Goal: Information Seeking & Learning: Learn about a topic

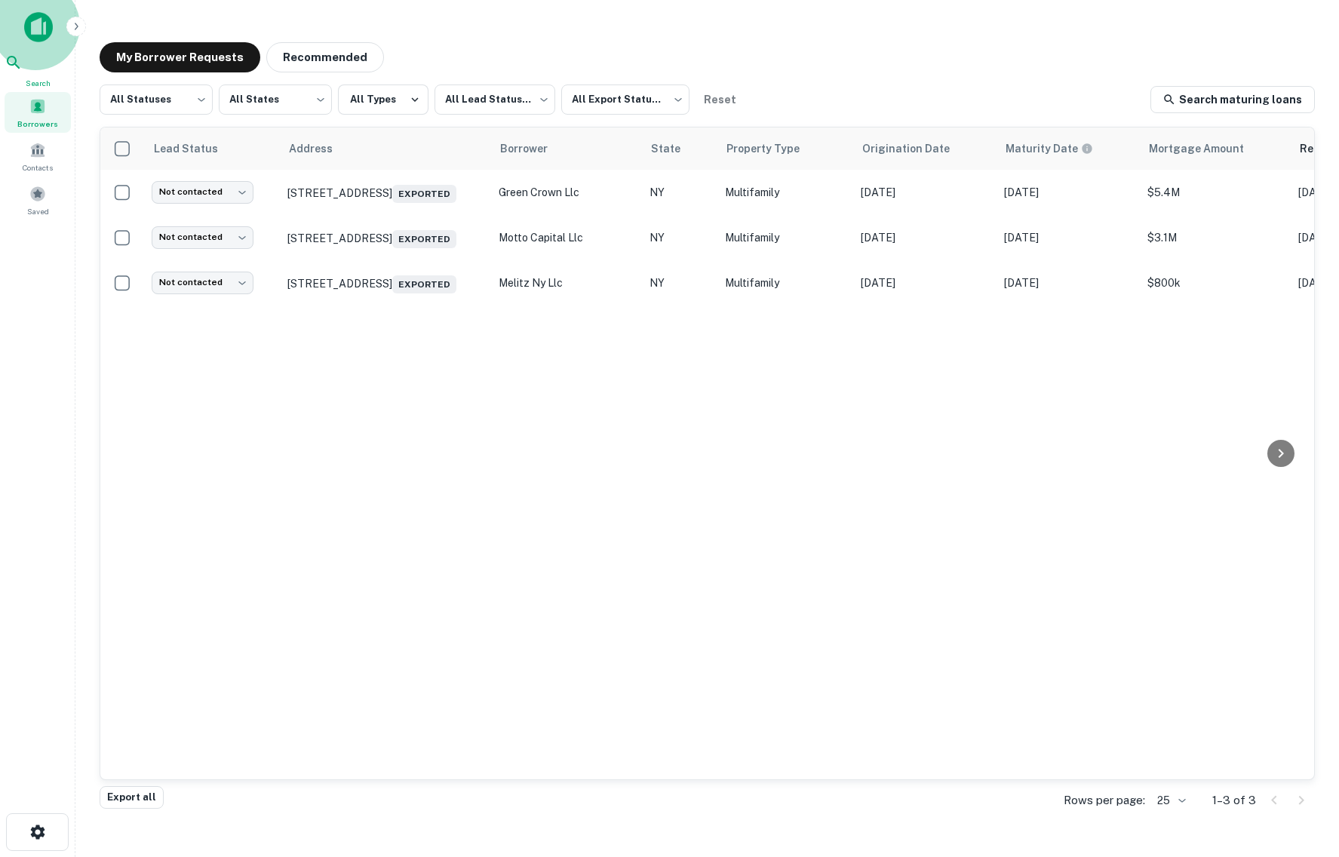
click at [40, 79] on span "Search" at bounding box center [38, 83] width 66 height 12
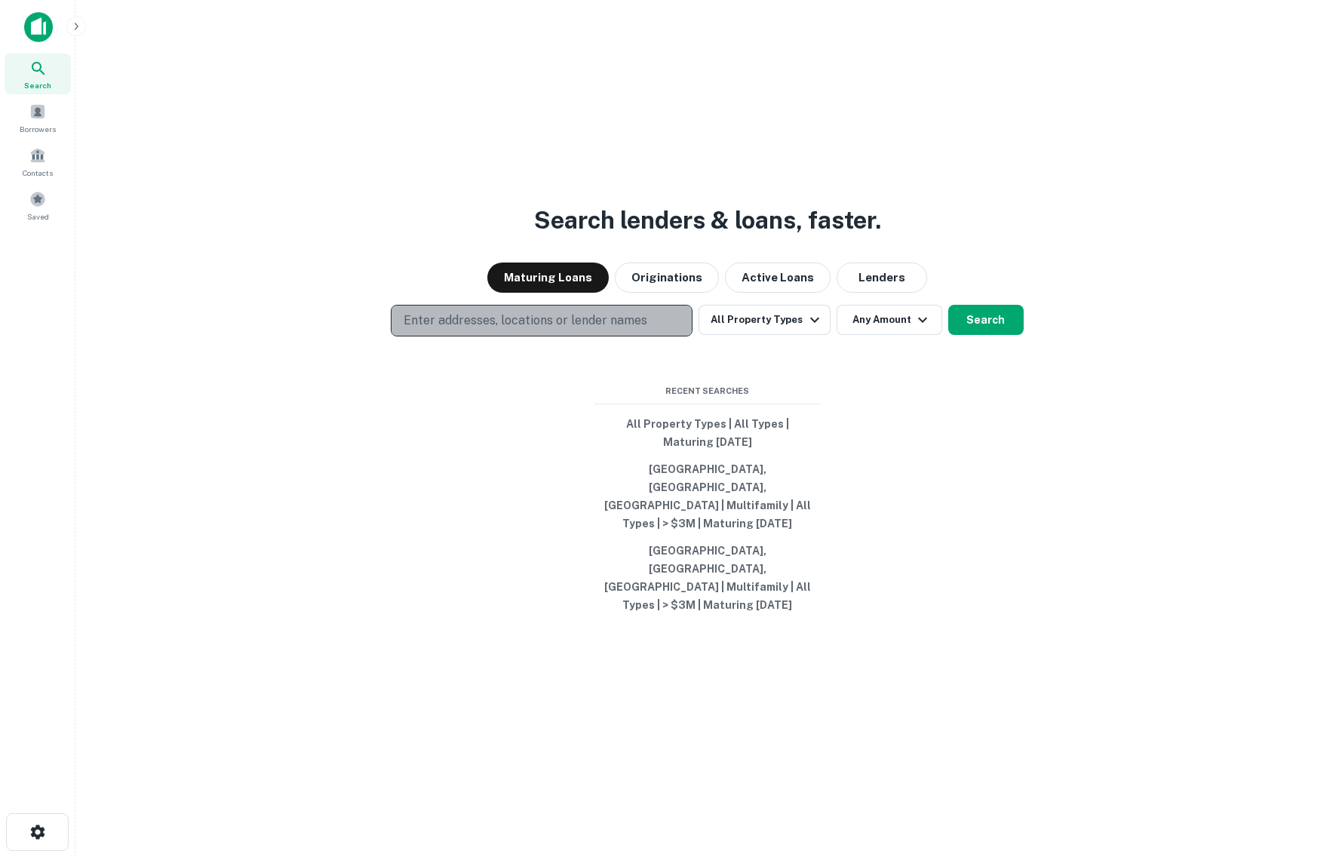
click at [450, 337] on button "Enter addresses, locations or lender names" at bounding box center [542, 321] width 302 height 32
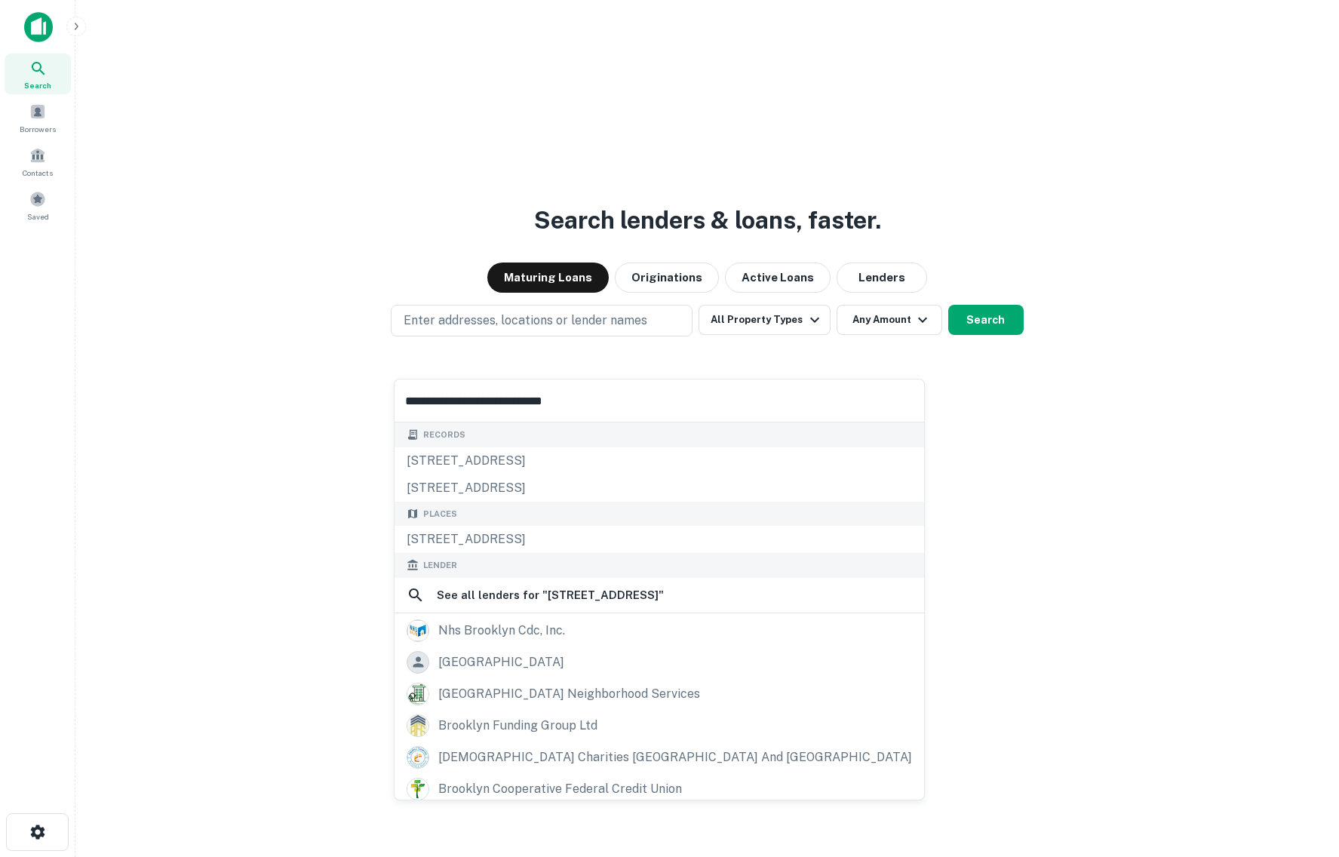
click at [493, 408] on input "**********" at bounding box center [660, 401] width 530 height 42
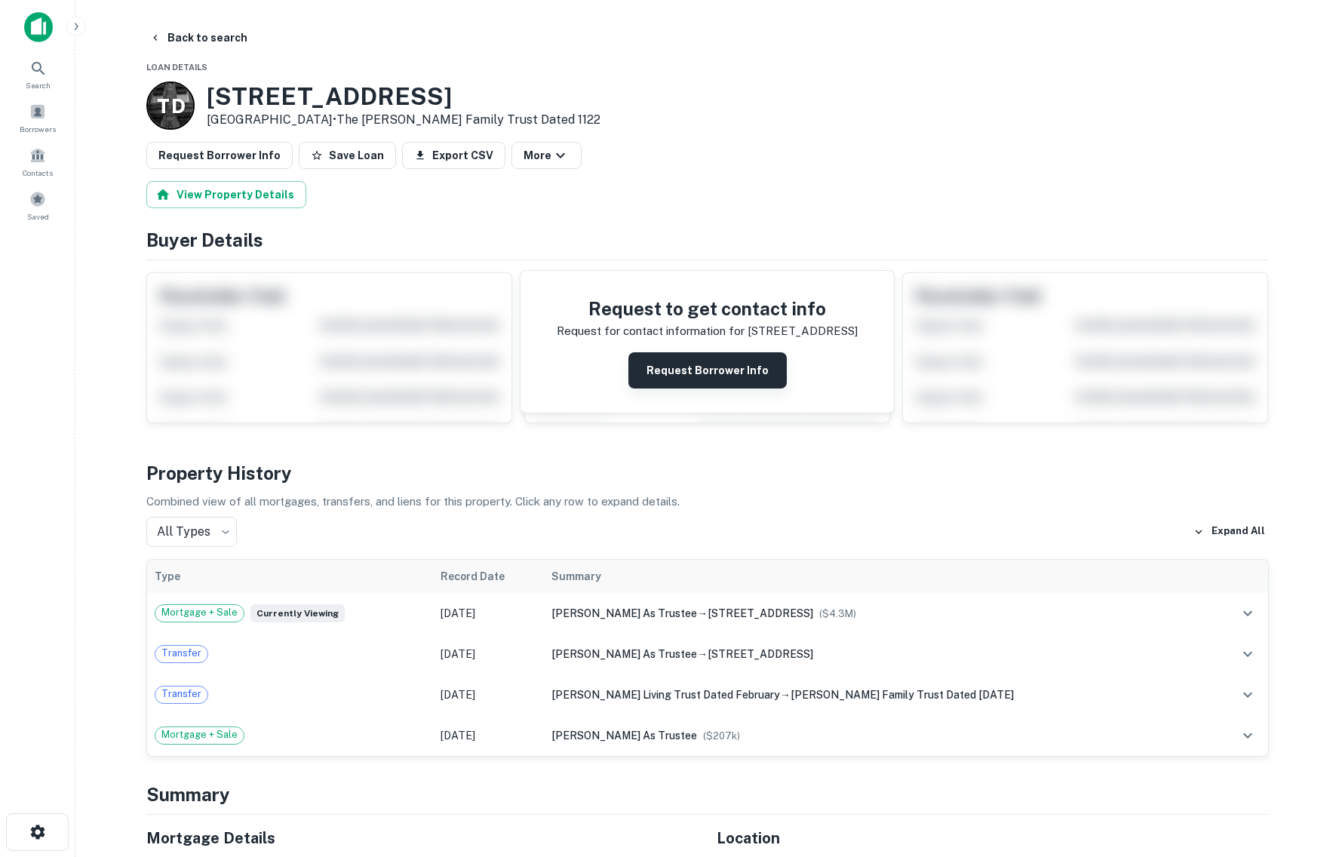
click at [719, 383] on button "Request Borrower Info" at bounding box center [707, 370] width 158 height 36
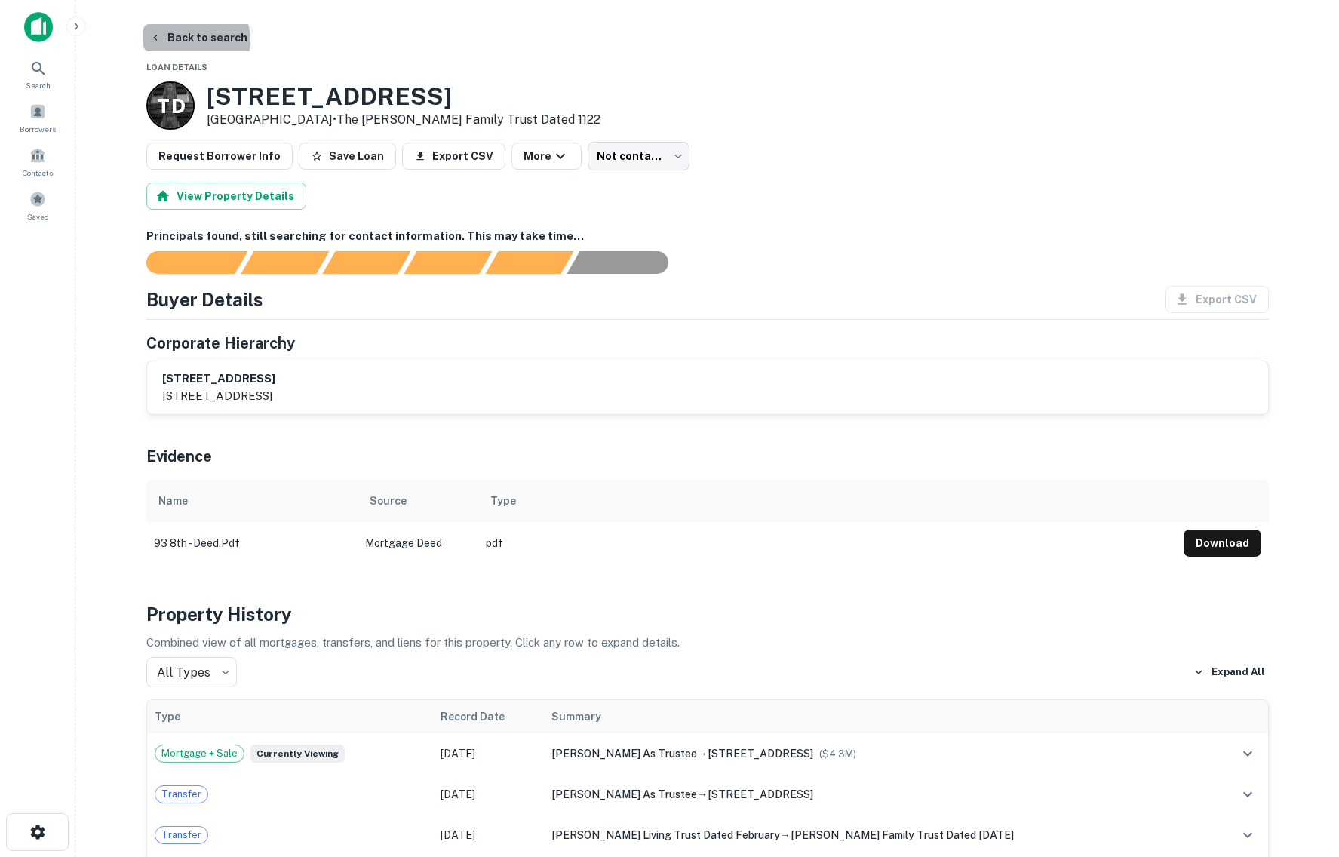
click at [195, 40] on button "Back to search" at bounding box center [198, 37] width 110 height 27
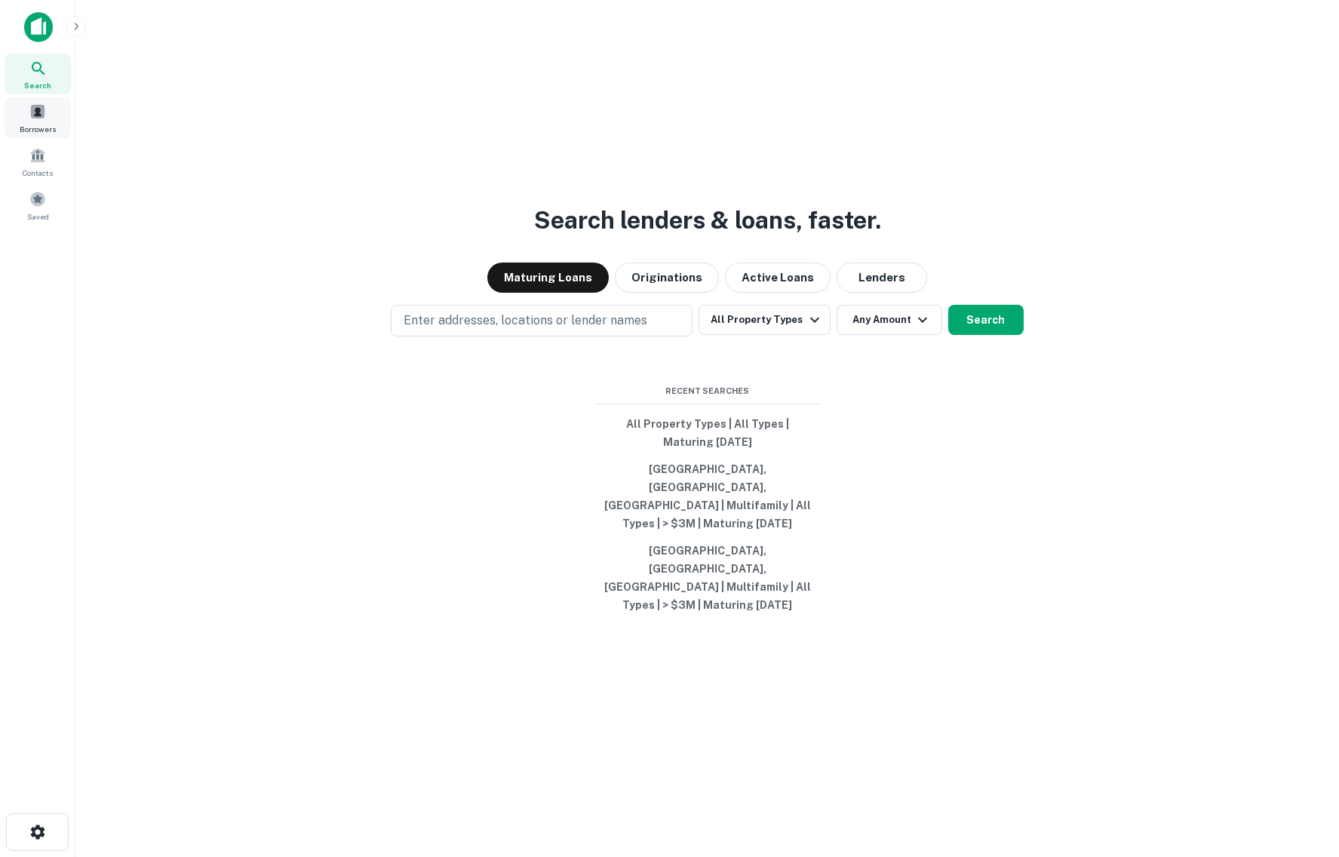
click at [36, 116] on span at bounding box center [37, 111] width 17 height 17
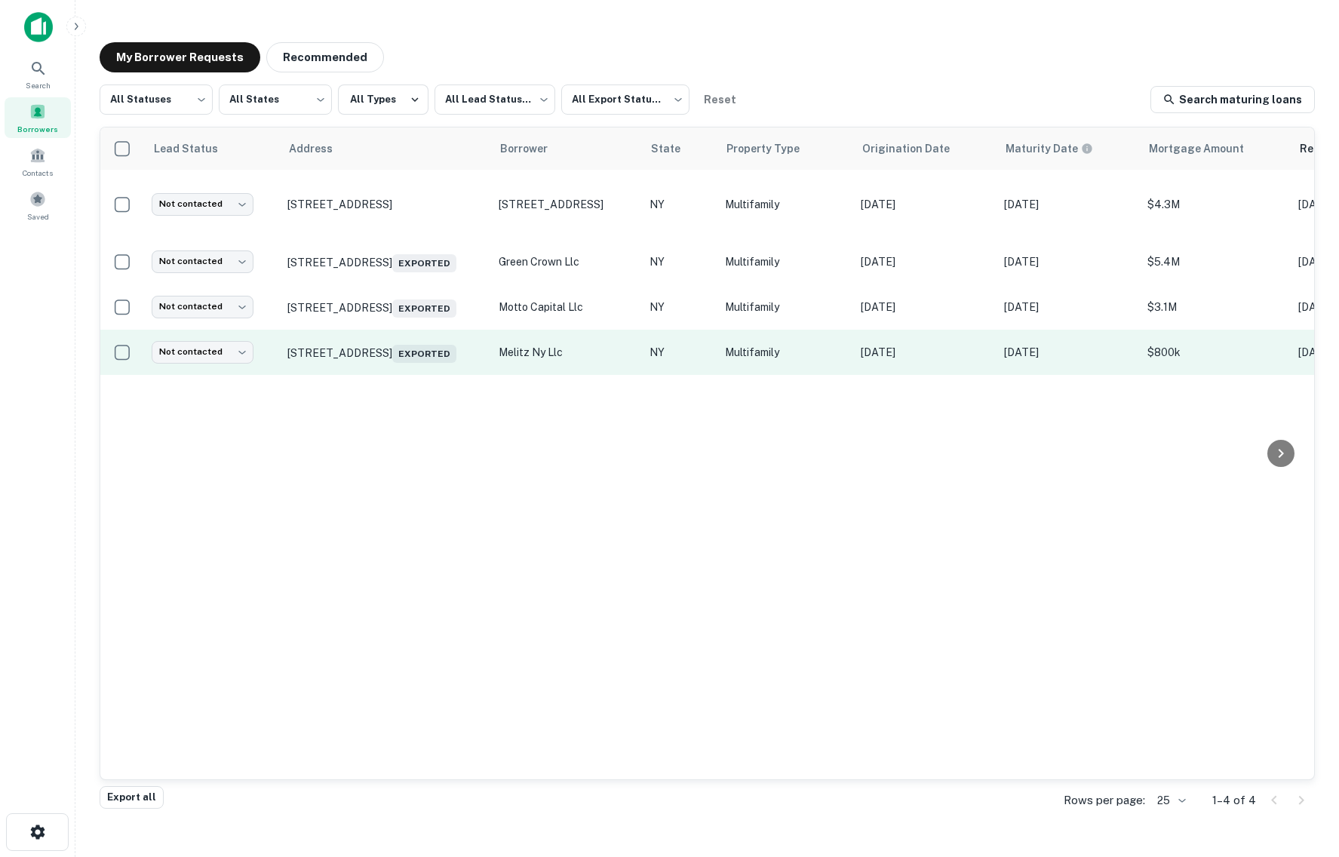
click at [503, 356] on p "melitz ny llc" at bounding box center [567, 352] width 136 height 17
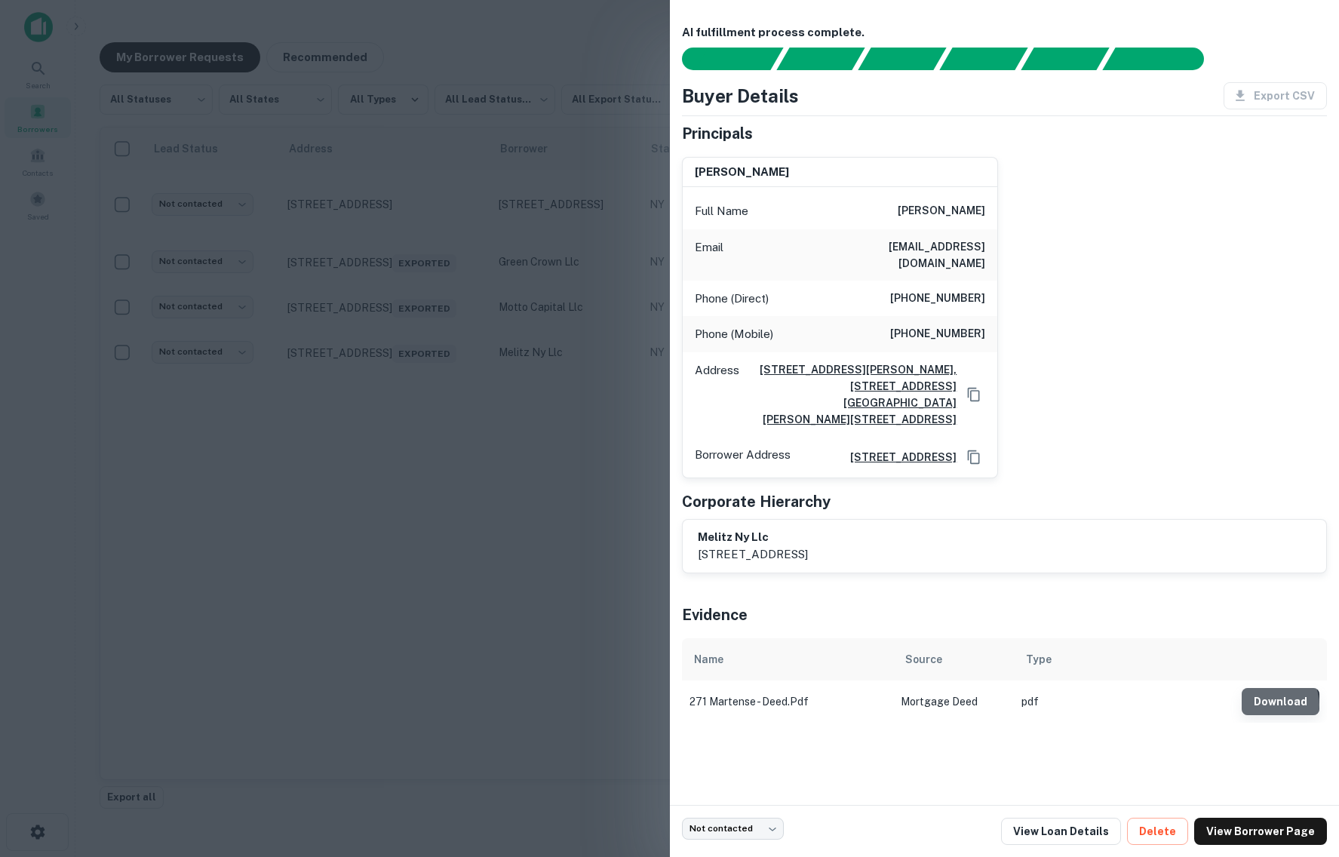
click at [1272, 702] on button "Download" at bounding box center [1281, 701] width 78 height 27
click at [509, 610] on div at bounding box center [669, 428] width 1339 height 857
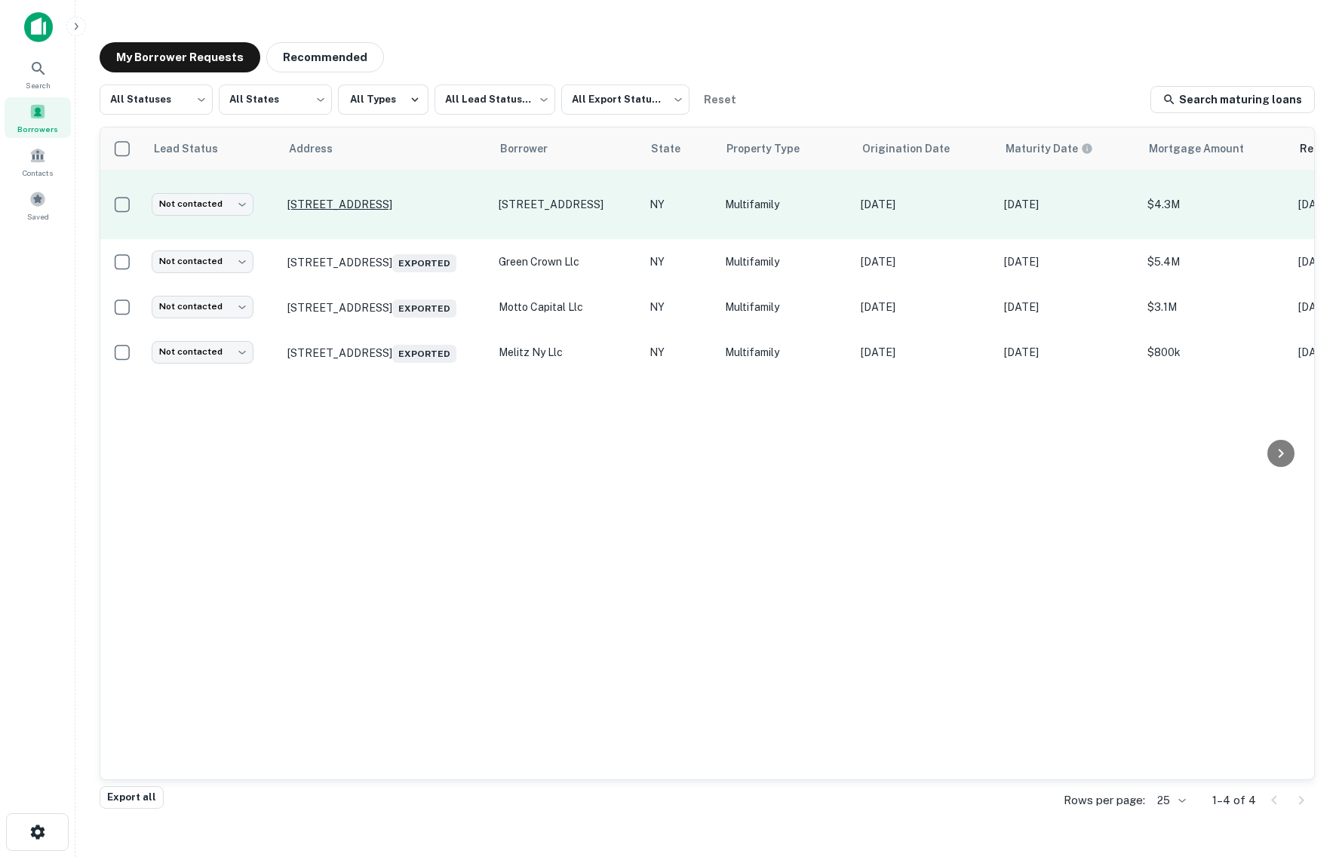
click at [350, 201] on p "93 8th Ave Brooklyn, NY 11215" at bounding box center [385, 205] width 196 height 14
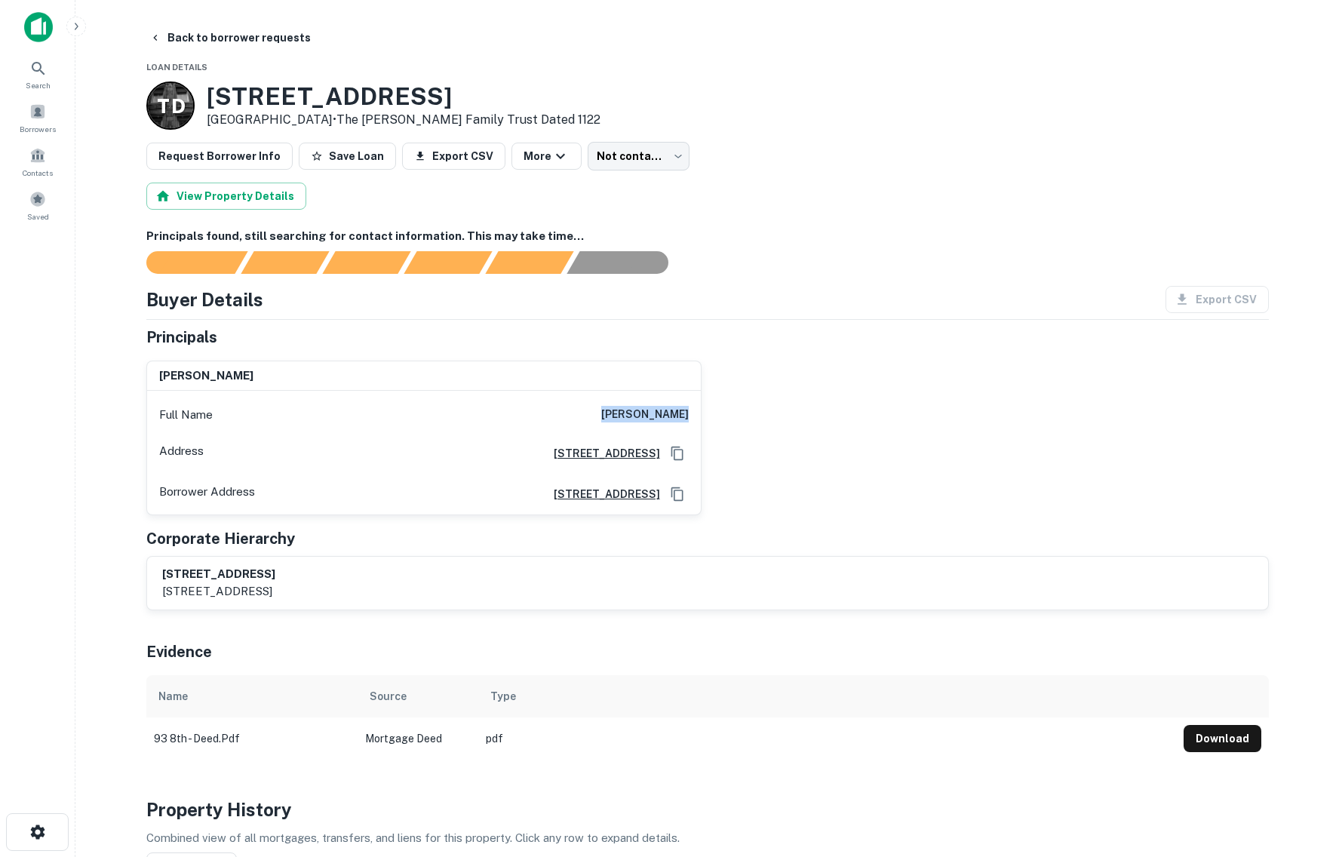
drag, startPoint x: 595, startPoint y: 409, endPoint x: 712, endPoint y: 410, distance: 117.7
click at [712, 410] on div "david shricht Full Name david shricht Address 93 8th Ave, Brooklyn, NY 11215 Bo…" at bounding box center [701, 432] width 1135 height 167
copy h6 "[PERSON_NAME]"
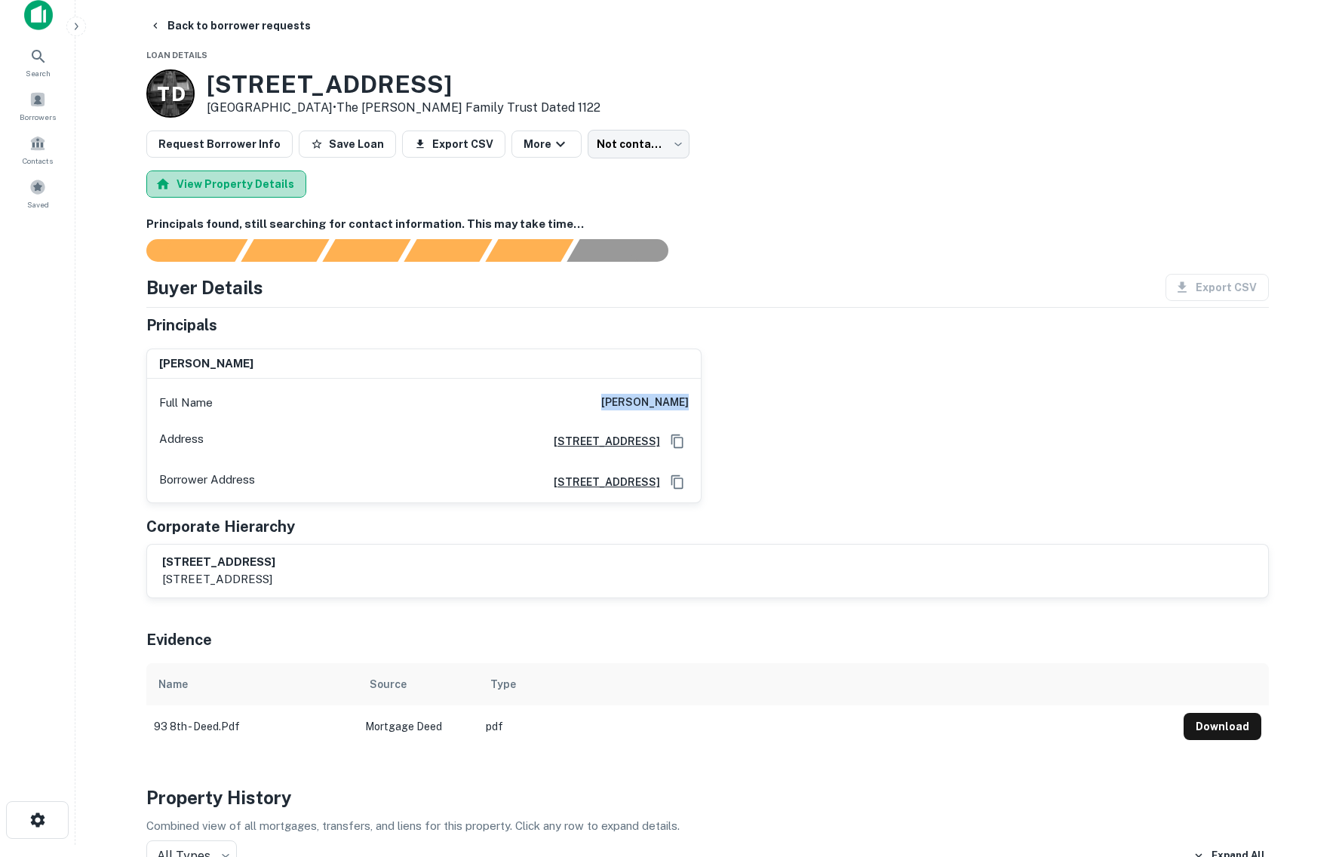
click at [265, 186] on button "View Property Details" at bounding box center [226, 184] width 160 height 27
click at [224, 26] on button "Back to borrower requests" at bounding box center [230, 25] width 174 height 27
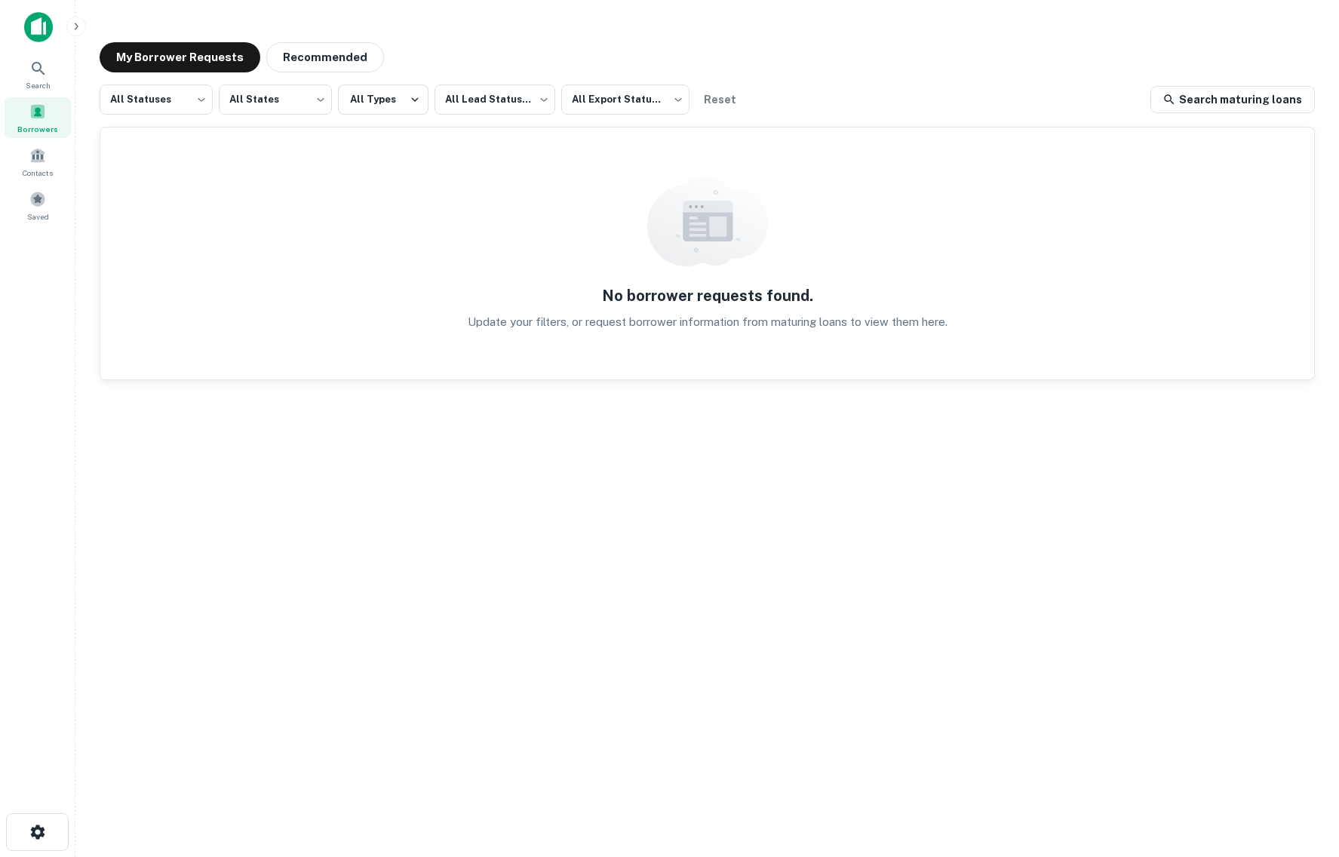
click at [32, 116] on span at bounding box center [37, 111] width 17 height 17
click at [221, 52] on button "My Borrower Requests" at bounding box center [180, 57] width 161 height 30
click at [29, 72] on icon at bounding box center [38, 69] width 18 height 18
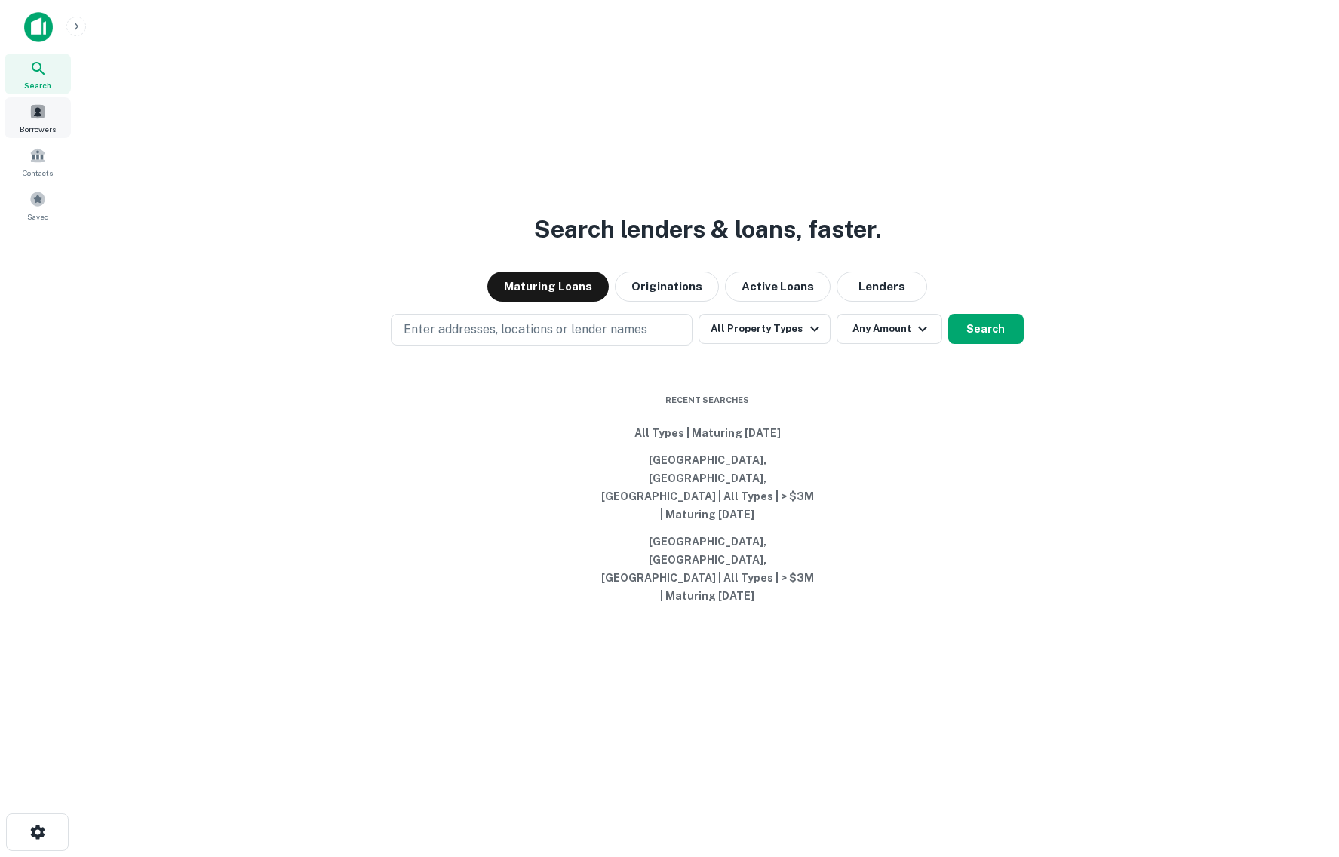
click at [38, 131] on span "Borrowers" at bounding box center [38, 129] width 36 height 12
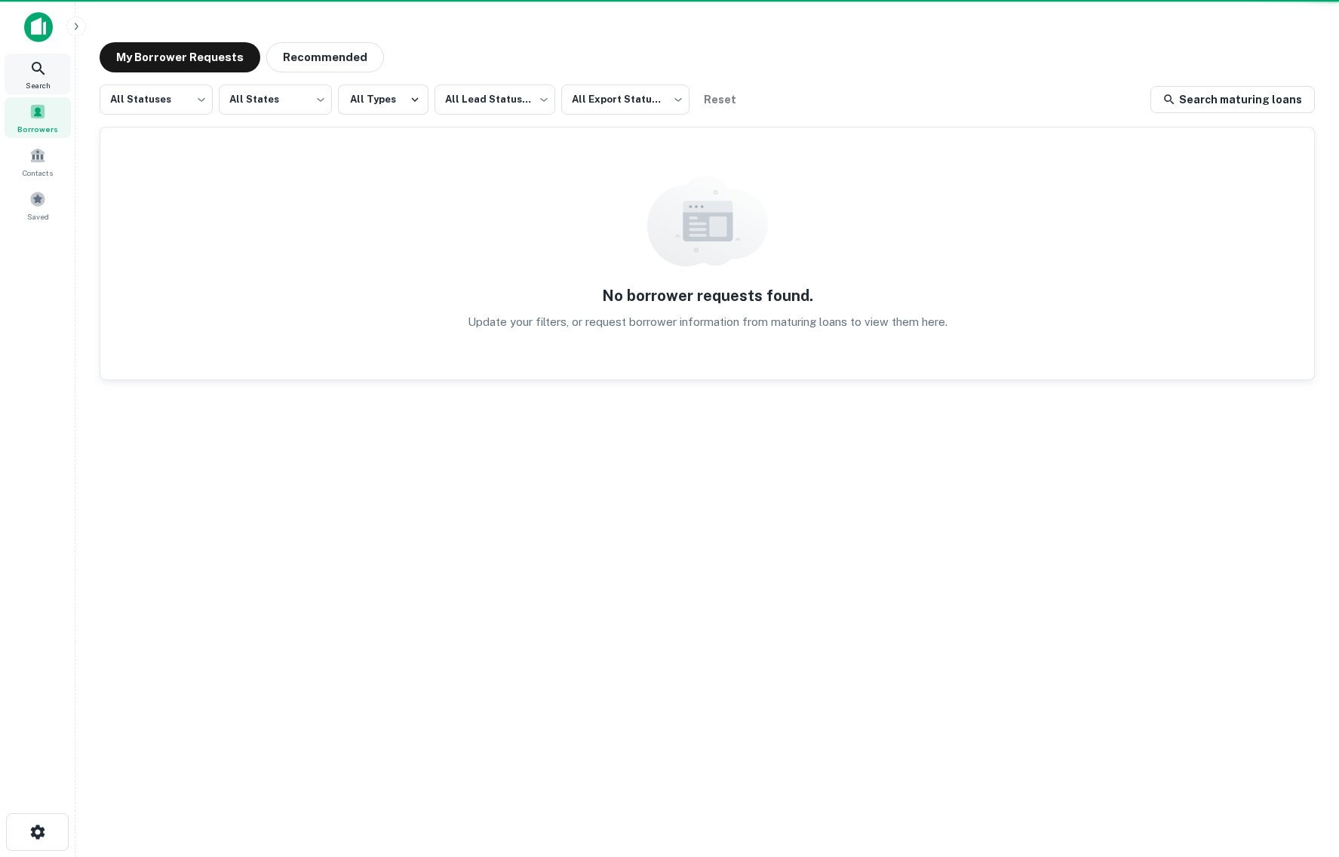
click at [32, 93] on div "Search" at bounding box center [38, 74] width 66 height 41
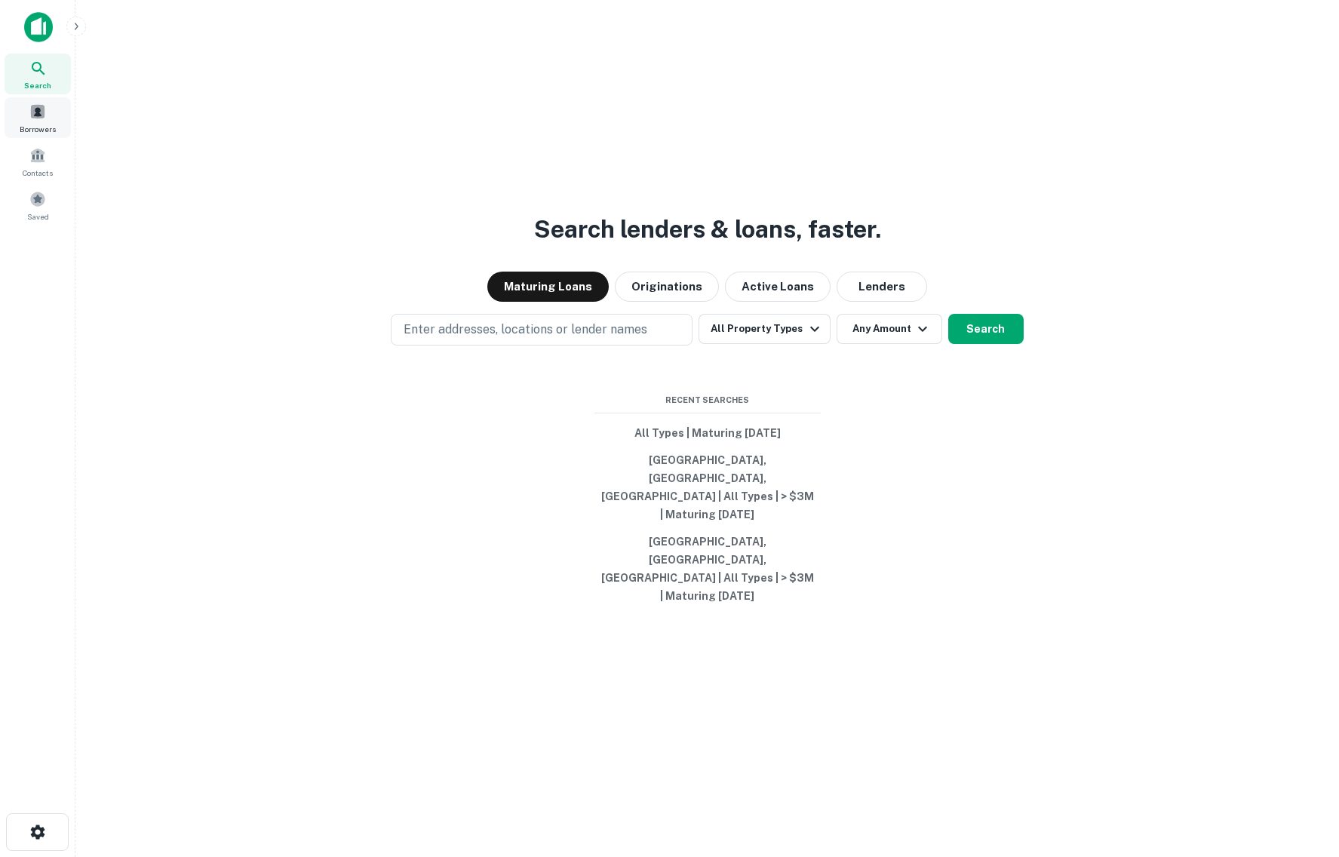
click at [45, 118] on span at bounding box center [37, 111] width 17 height 17
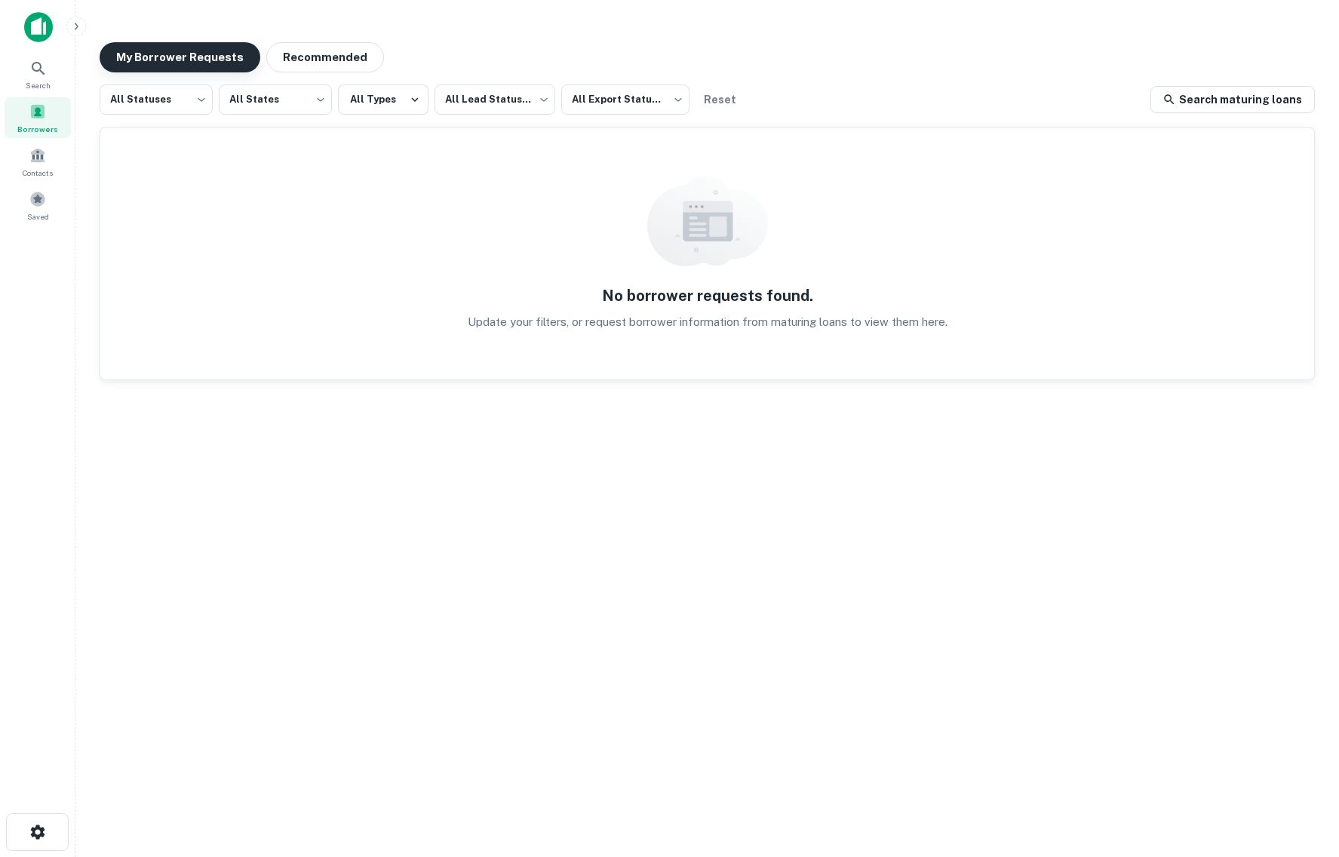
click at [209, 52] on button "My Borrower Requests" at bounding box center [180, 57] width 161 height 30
click at [45, 72] on icon at bounding box center [38, 69] width 18 height 18
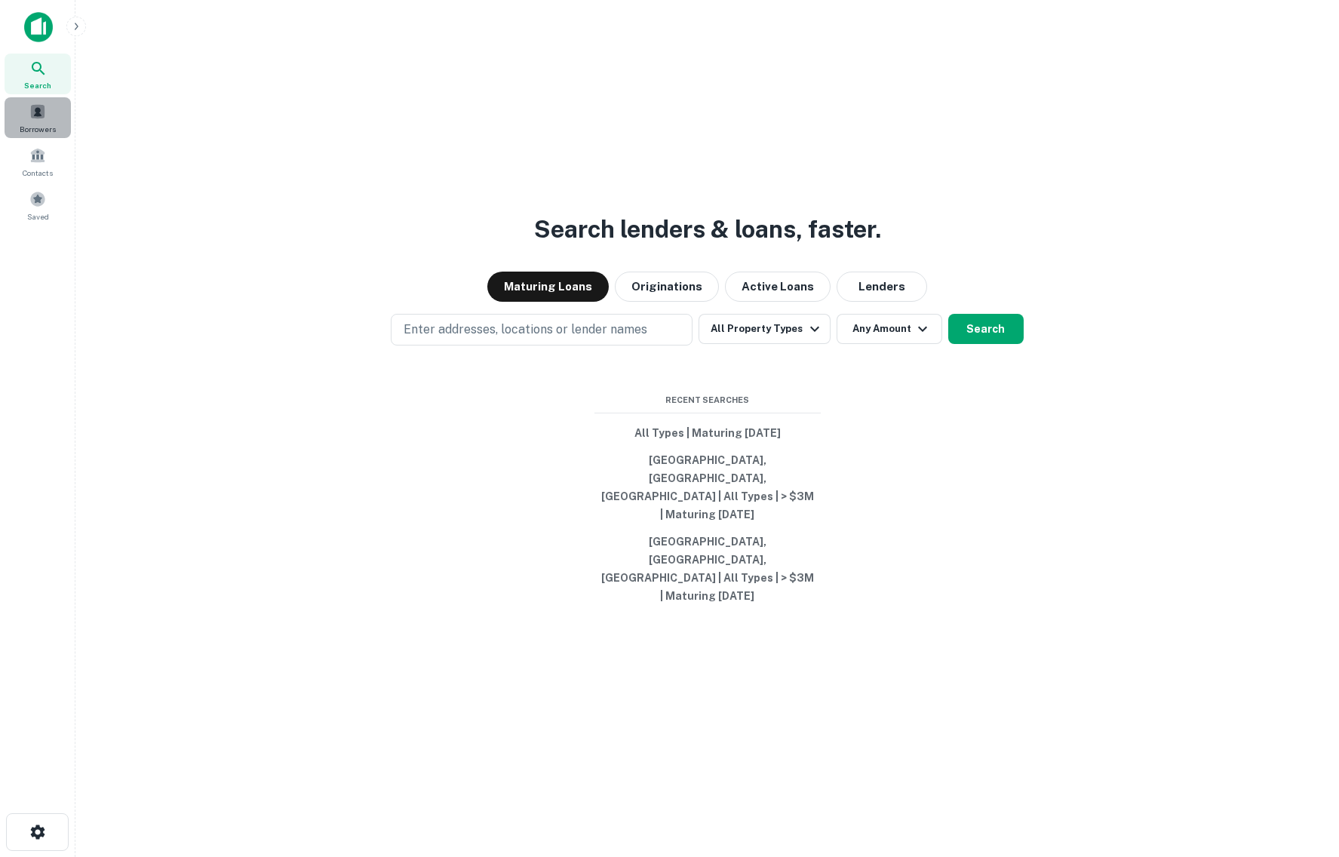
click at [18, 112] on div "Borrowers" at bounding box center [38, 117] width 66 height 41
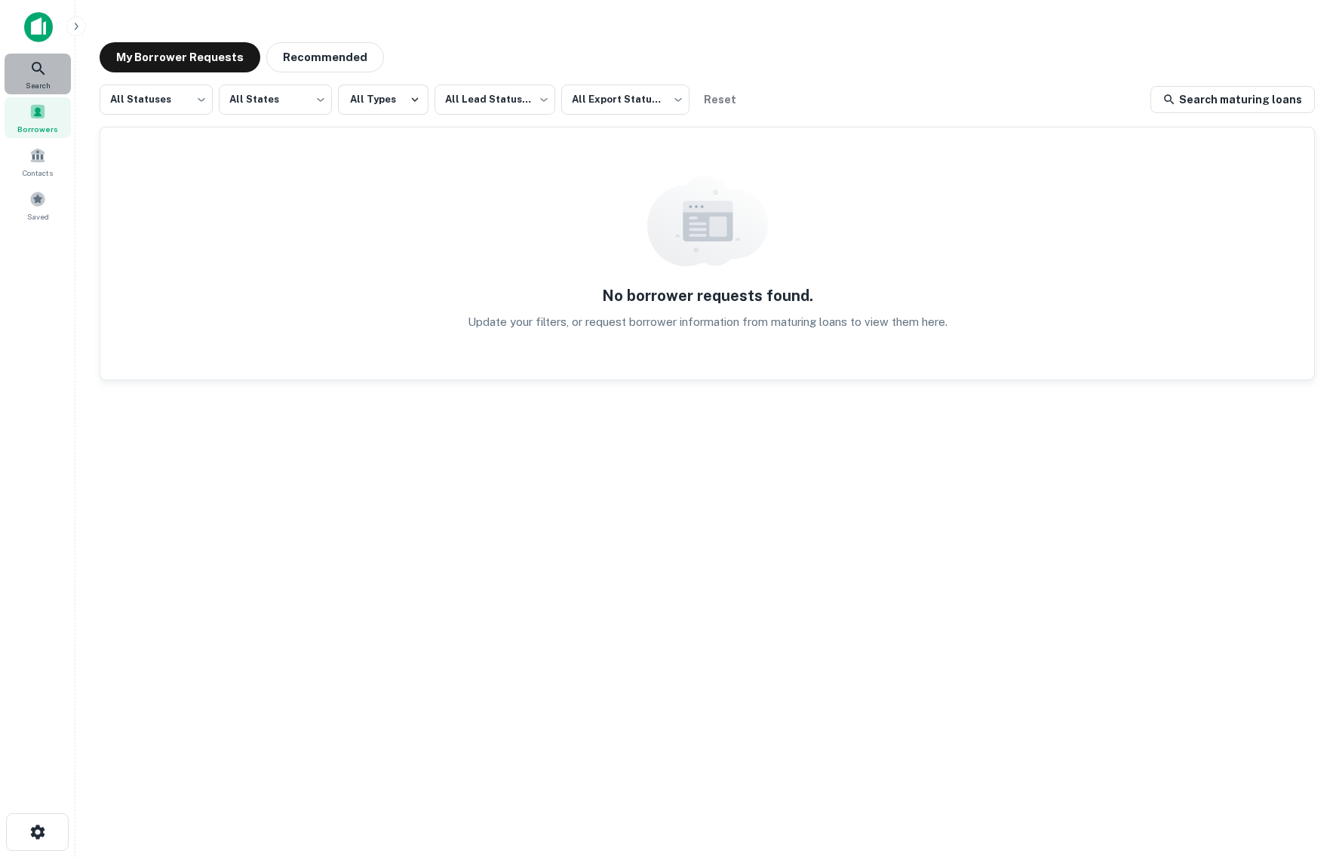
click at [28, 79] on span "Search" at bounding box center [38, 85] width 25 height 12
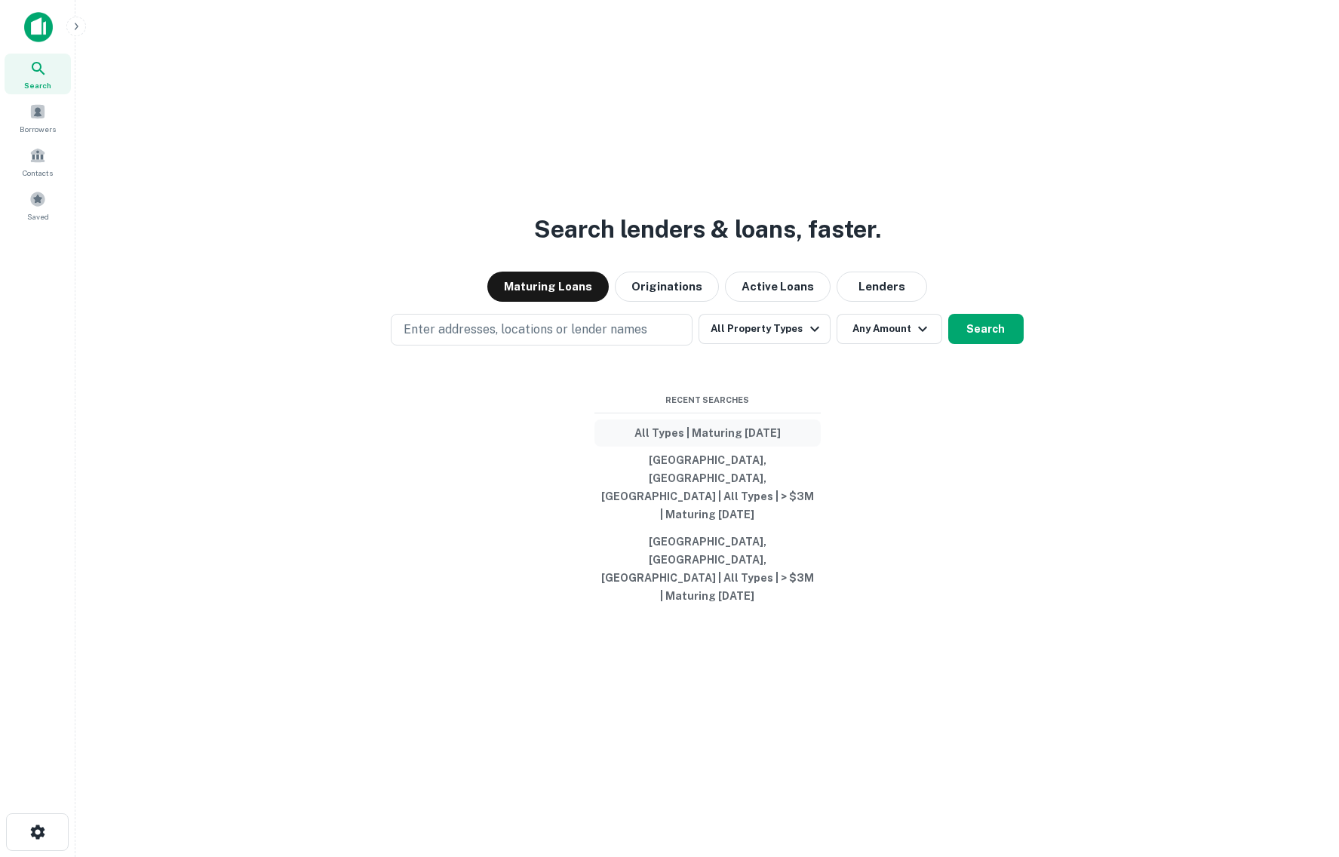
click at [720, 447] on button "All Types | Maturing [DATE]" at bounding box center [708, 432] width 226 height 27
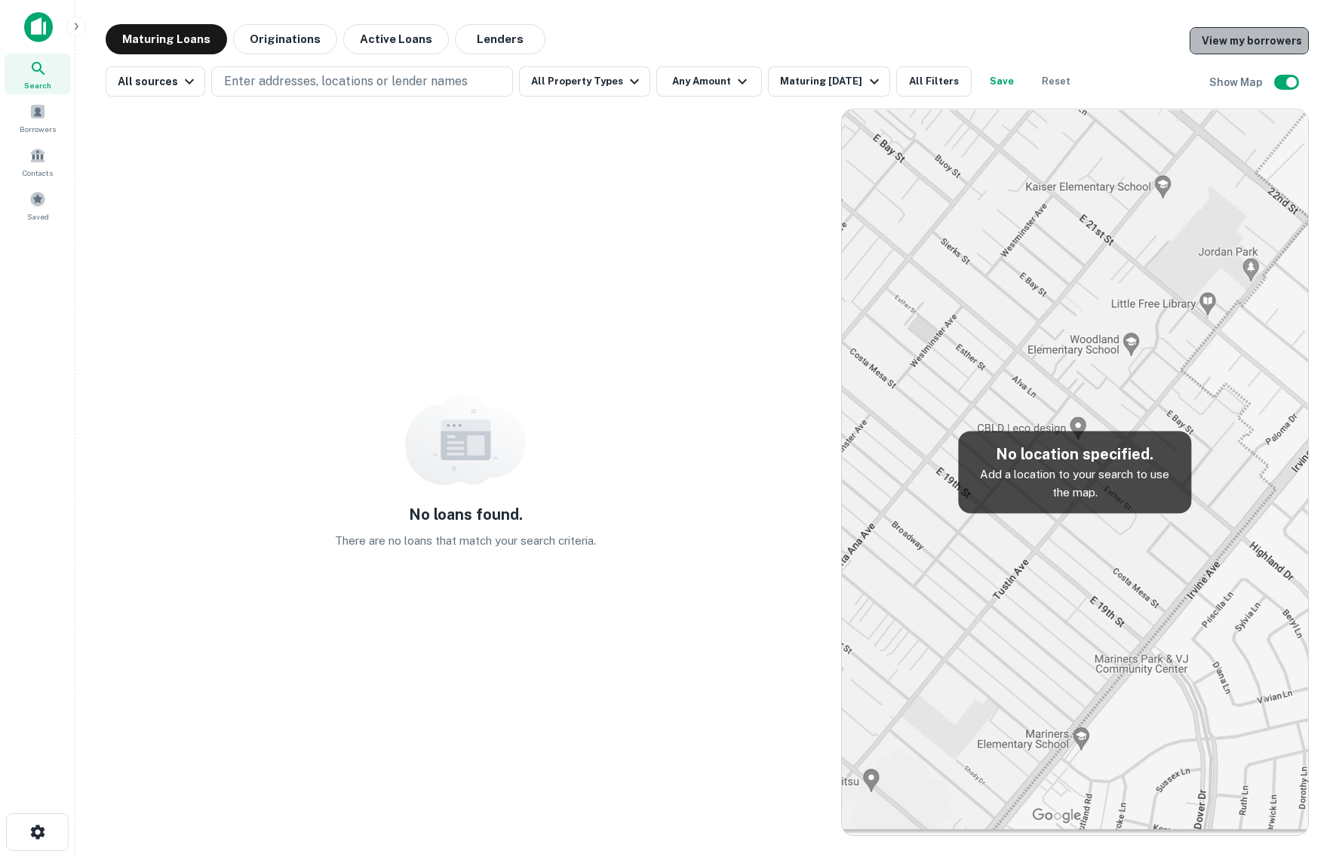
click at [1258, 31] on link "View my borrowers" at bounding box center [1249, 40] width 119 height 27
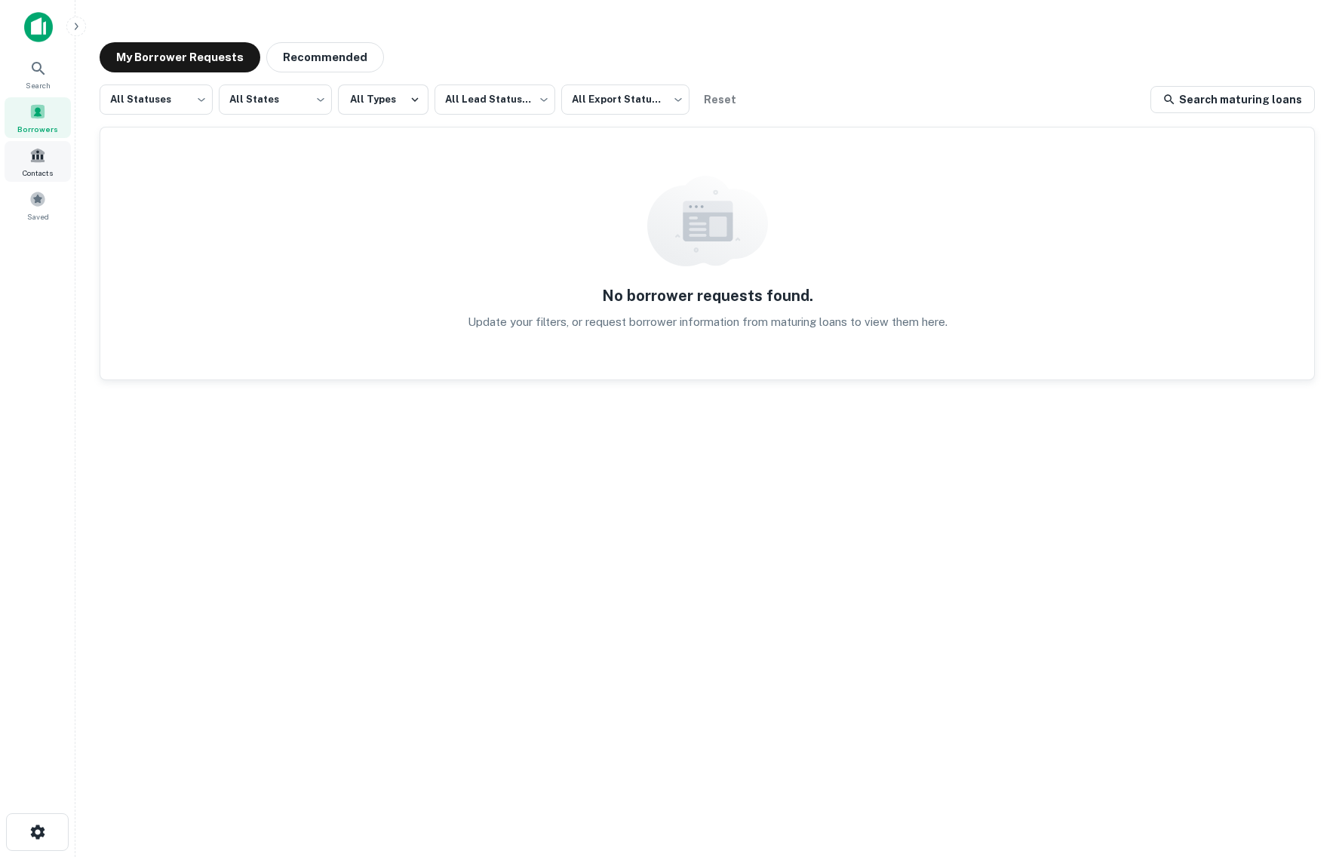
click at [45, 147] on span at bounding box center [37, 155] width 17 height 17
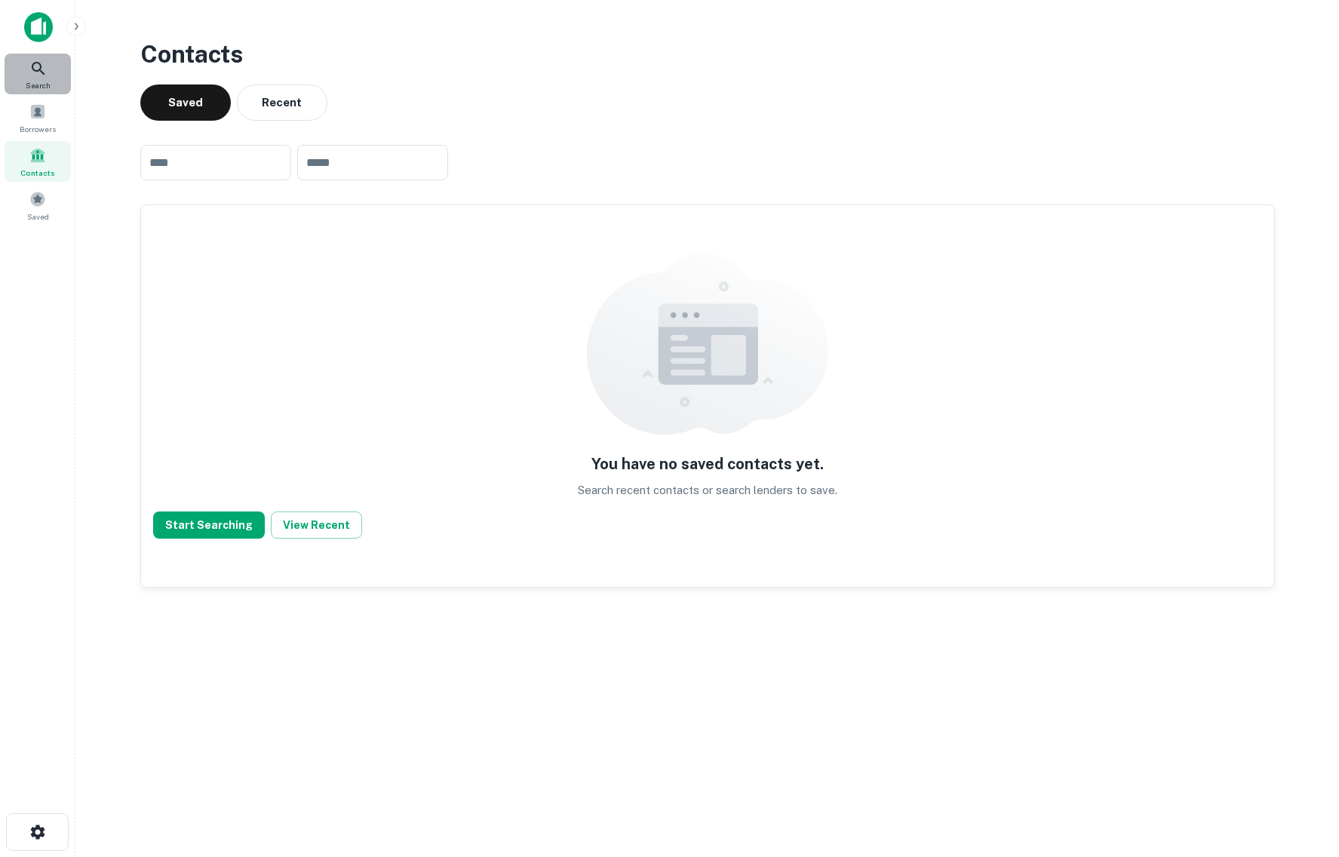
click at [38, 91] on span "Search" at bounding box center [38, 85] width 25 height 12
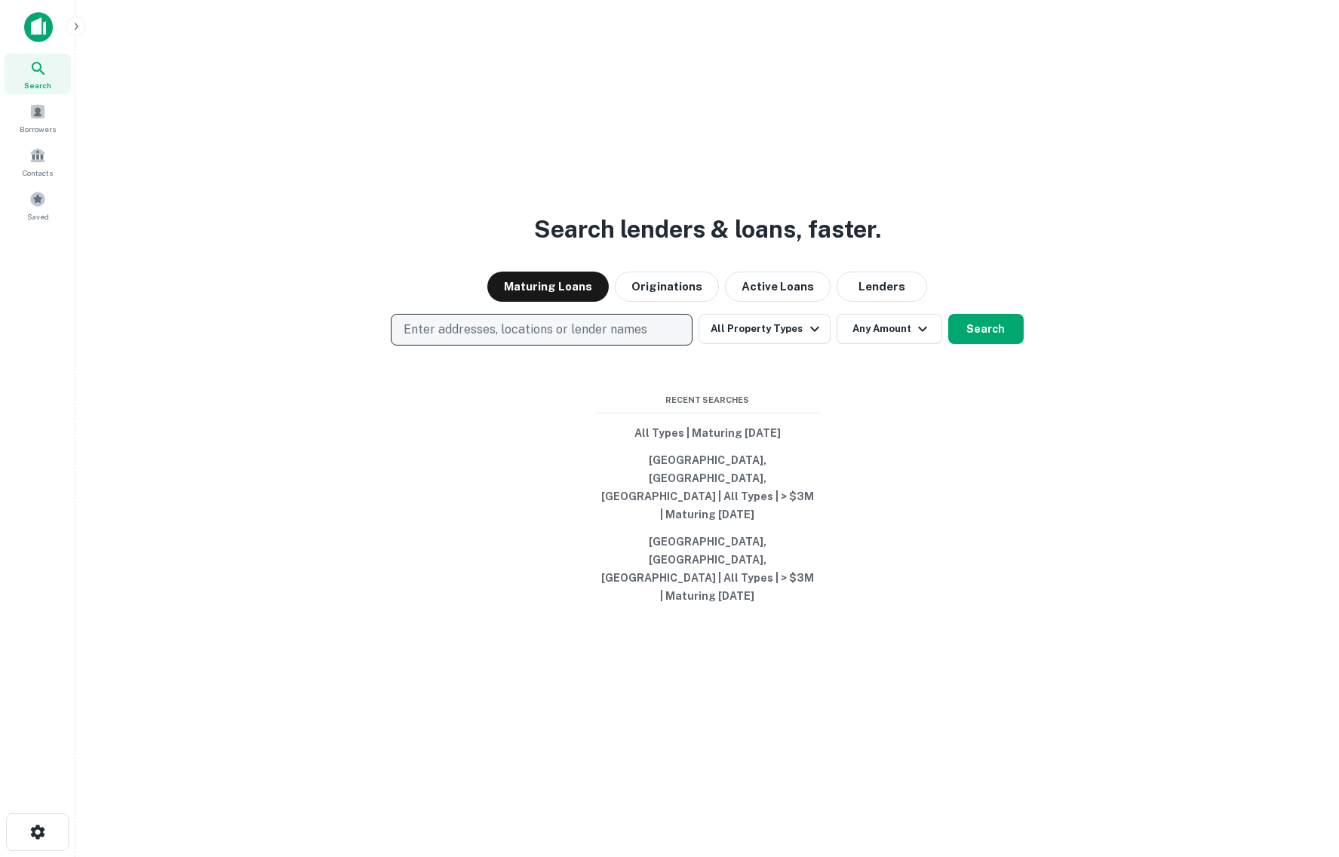
click at [435, 339] on p "Enter addresses, locations or lender names" at bounding box center [526, 330] width 244 height 18
click at [131, 168] on div "Search lenders & loans, faster. Maturing Loans Originations Active Loans Lender…" at bounding box center [708, 464] width 1240 height 857
click at [43, 121] on div "Borrowers" at bounding box center [38, 117] width 66 height 41
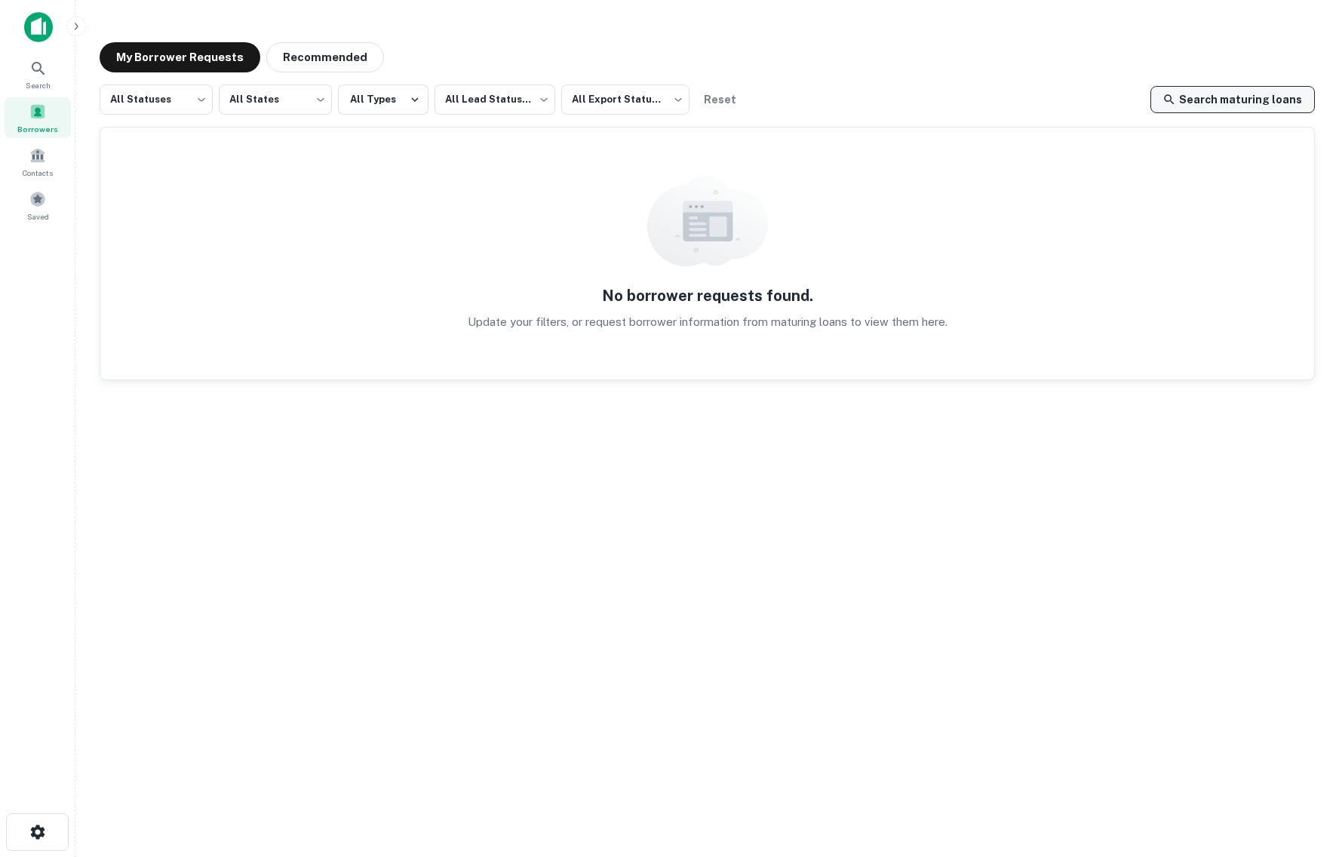
click at [1236, 106] on link "Search maturing loans" at bounding box center [1233, 99] width 164 height 27
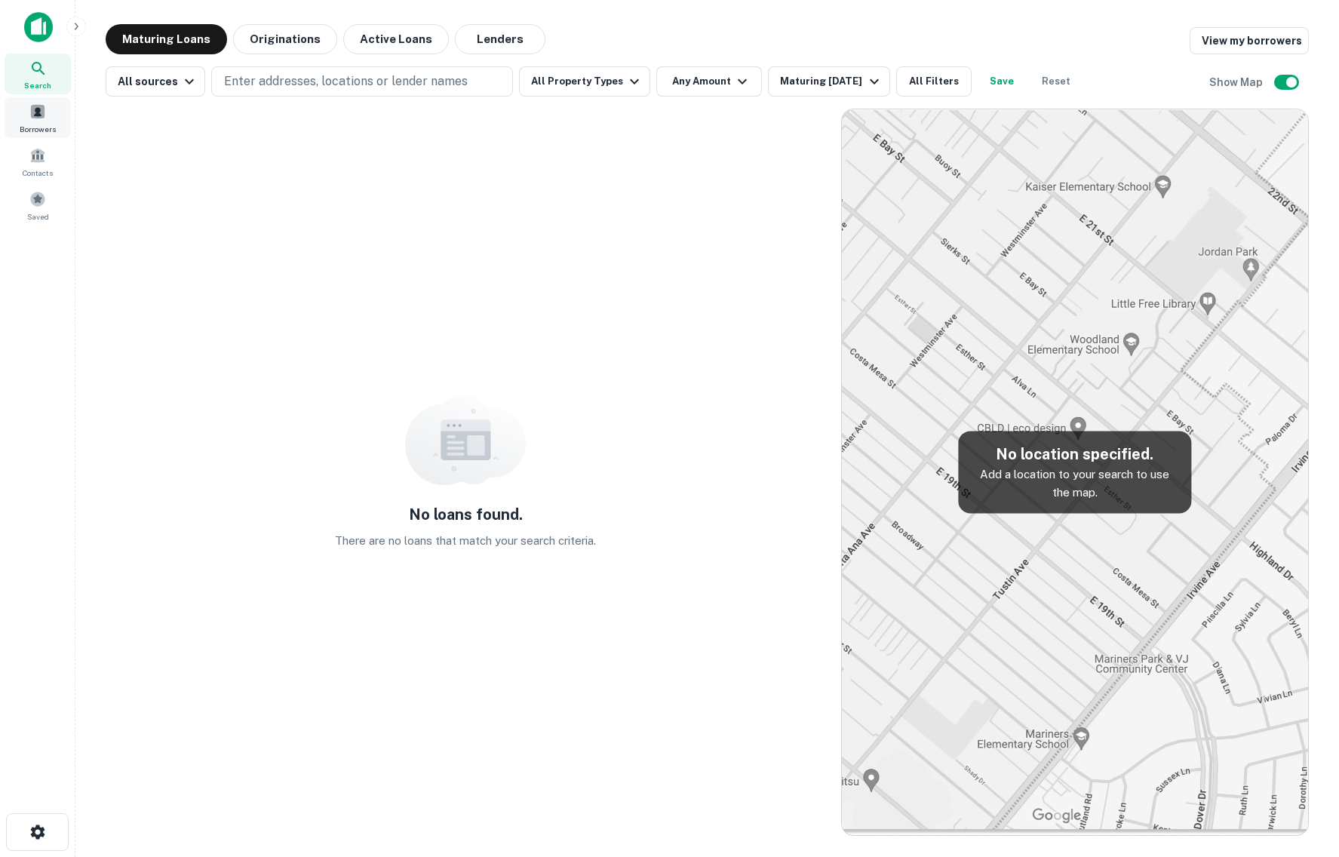
click at [39, 115] on span at bounding box center [37, 111] width 17 height 17
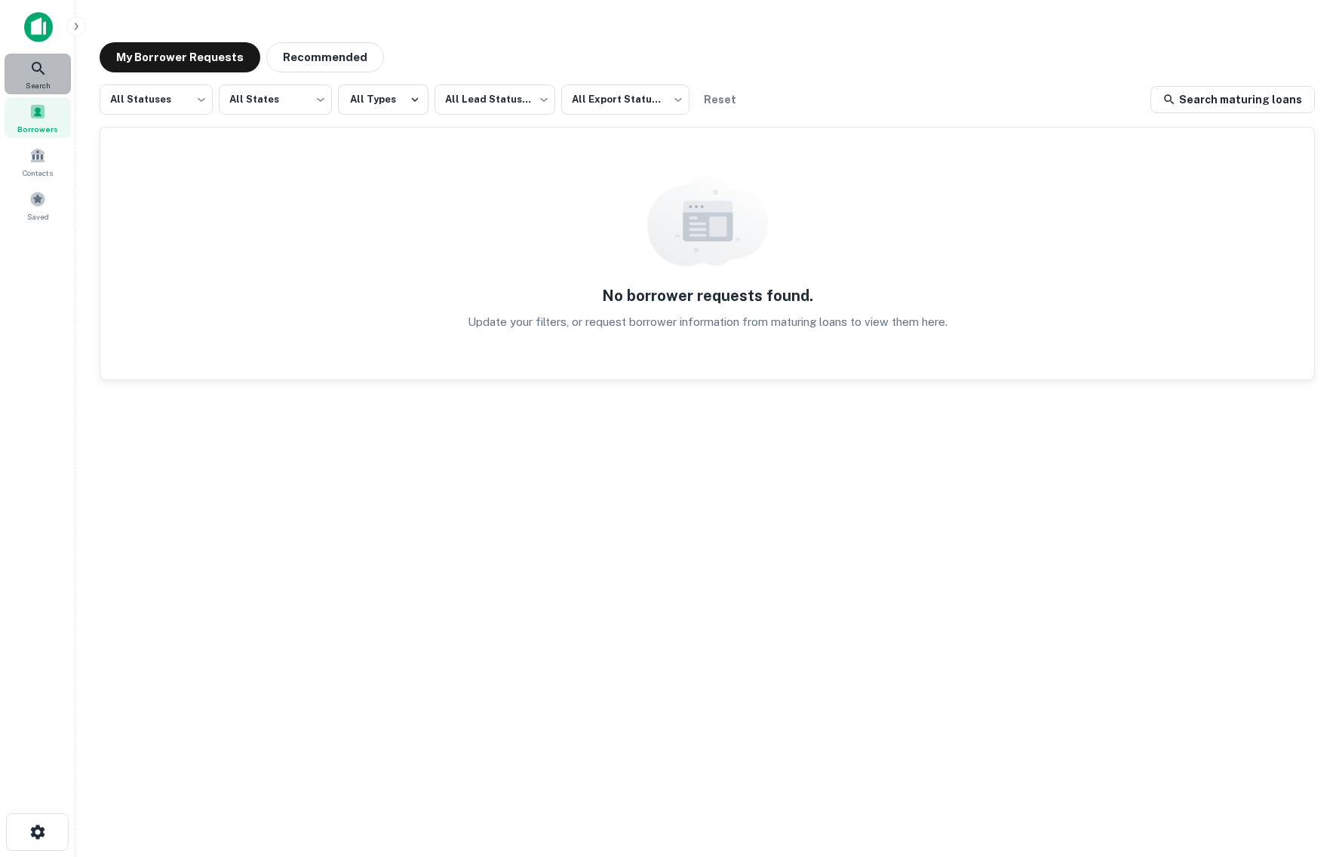
click at [31, 81] on span "Search" at bounding box center [38, 85] width 25 height 12
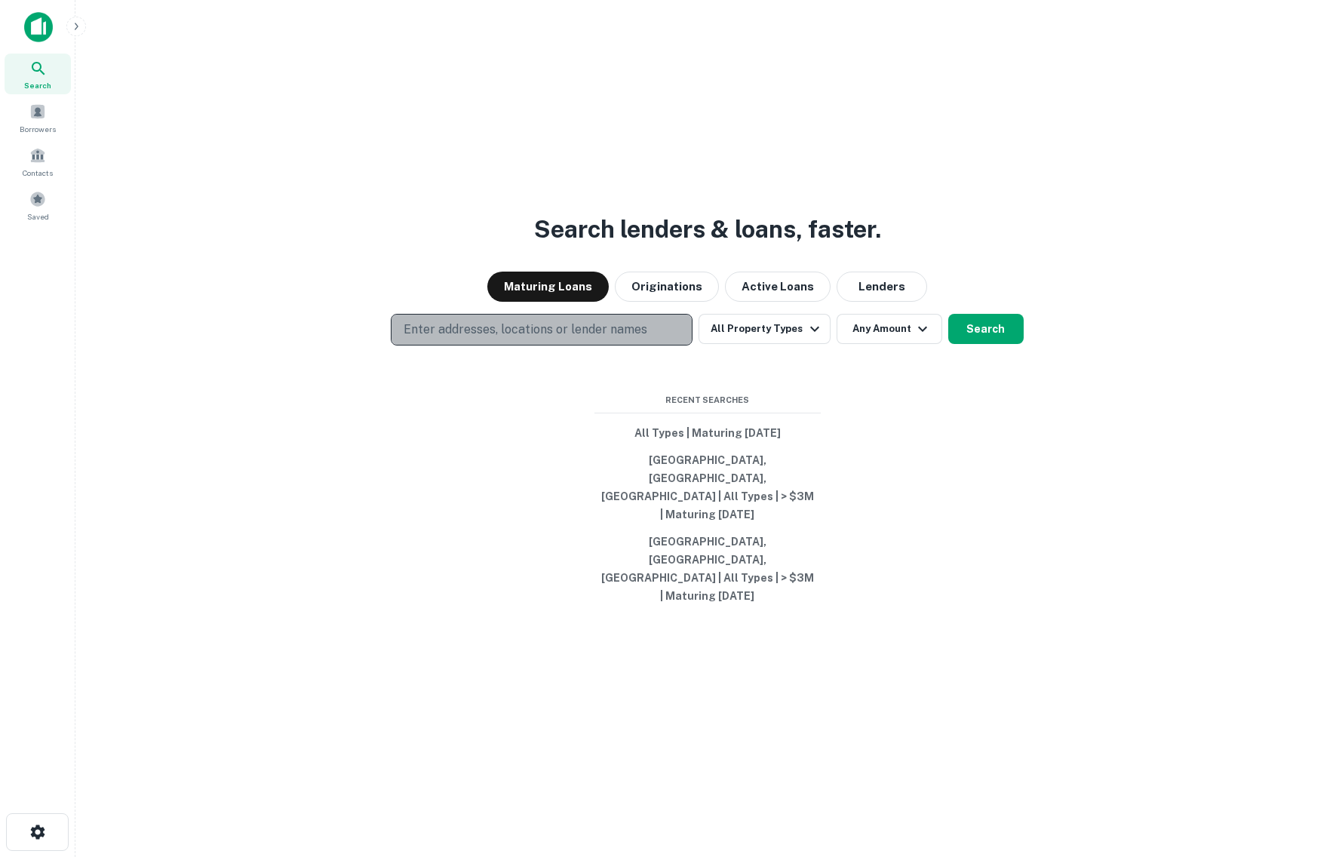
click at [479, 339] on p "Enter addresses, locations or lender names" at bounding box center [526, 330] width 244 height 18
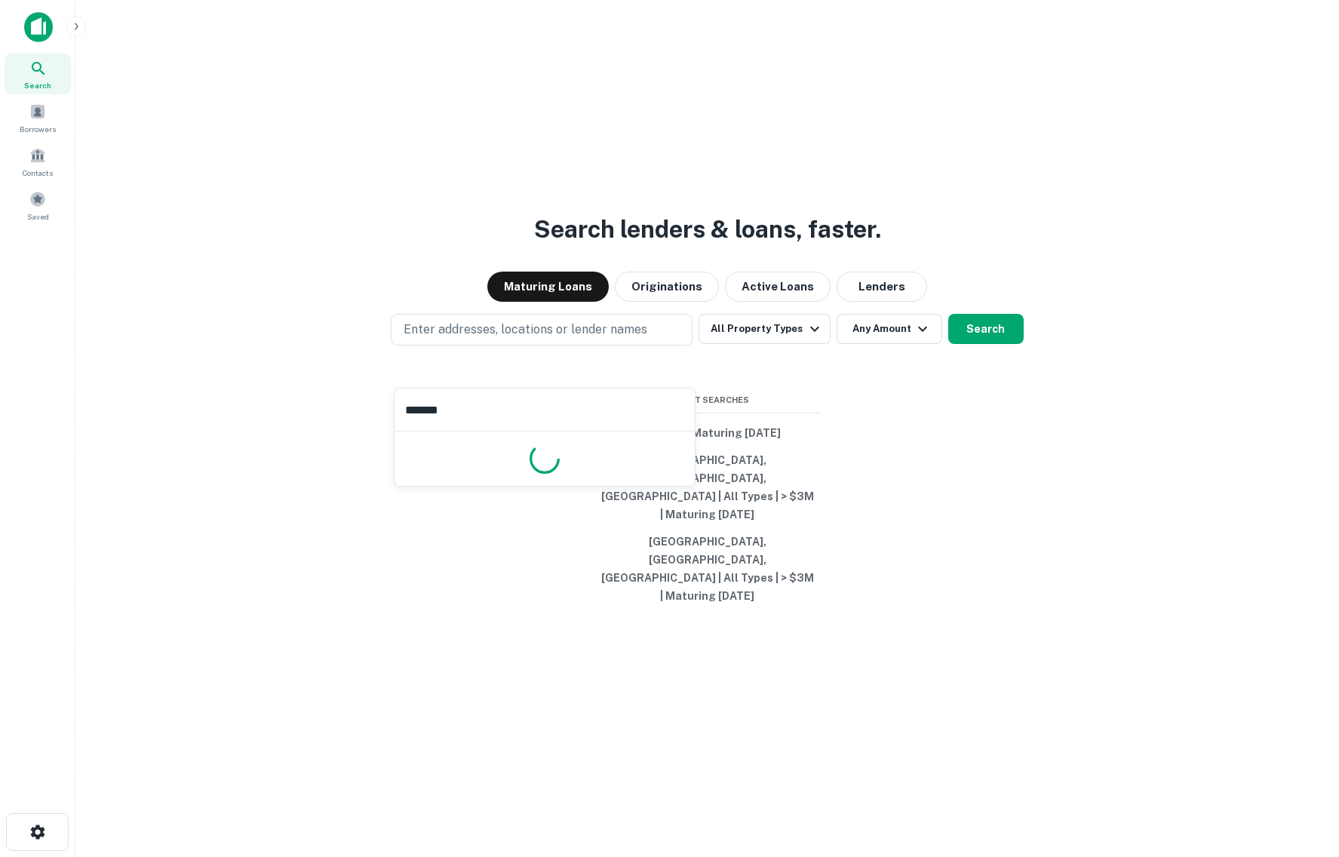
type input "********"
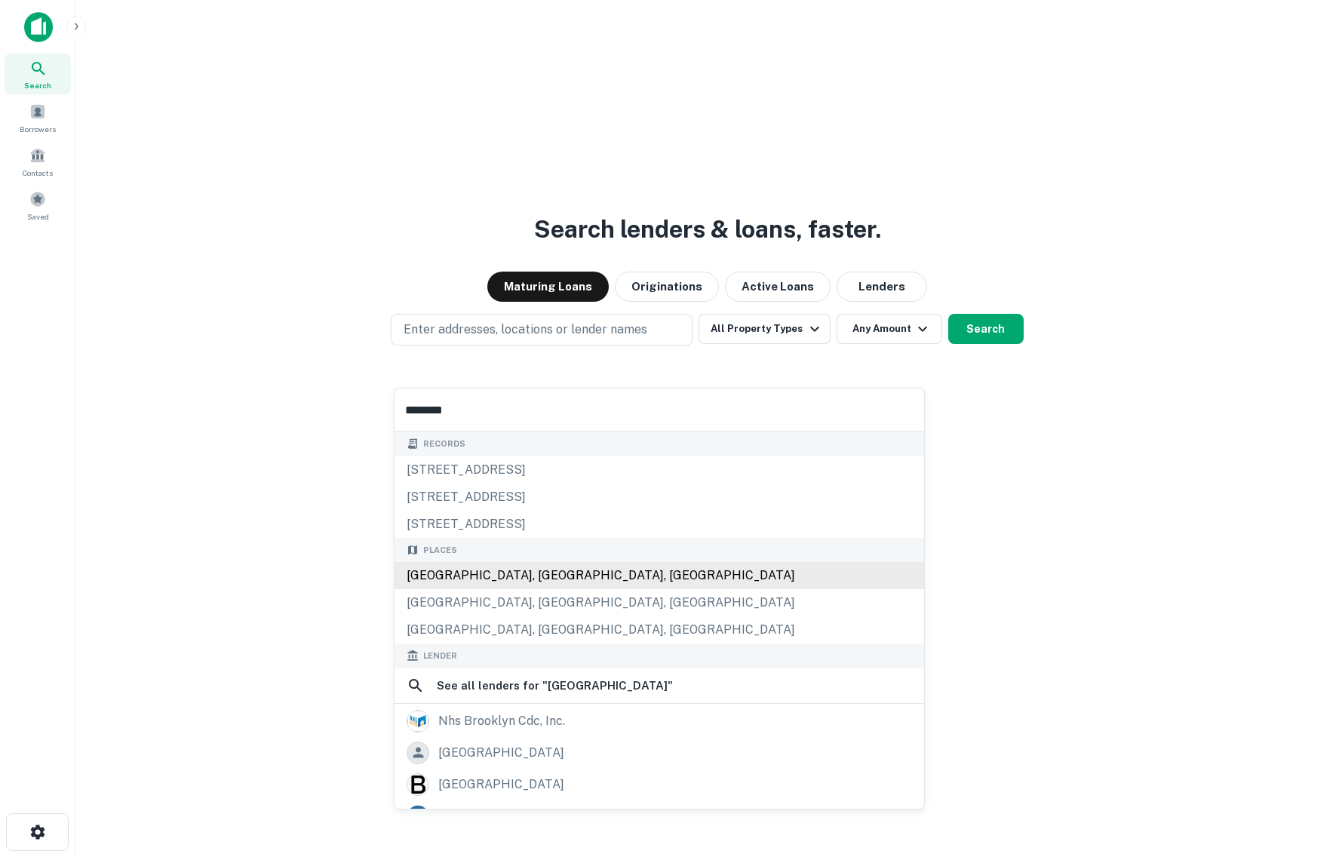
click at [521, 572] on div "[GEOGRAPHIC_DATA], [GEOGRAPHIC_DATA], [GEOGRAPHIC_DATA]" at bounding box center [660, 575] width 530 height 27
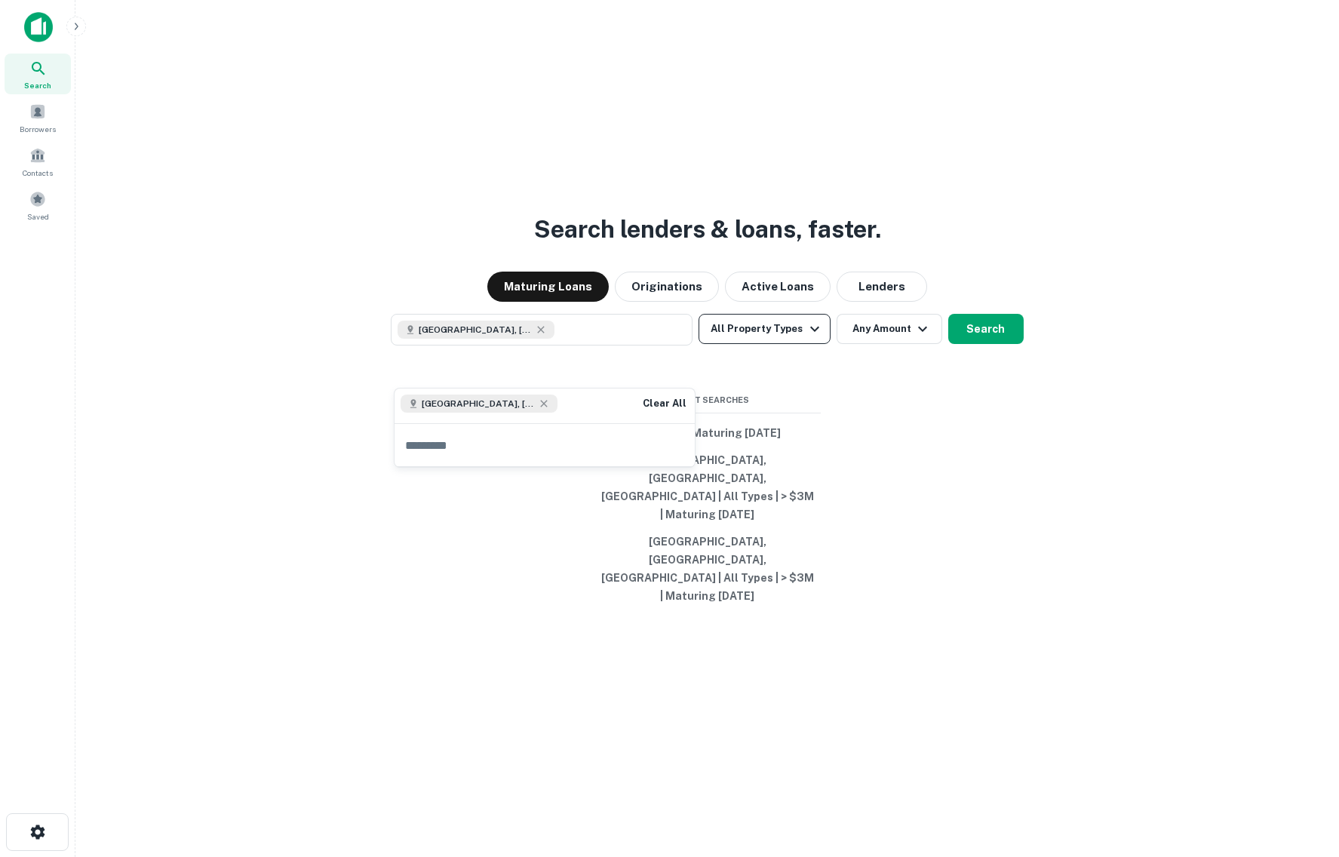
click at [794, 344] on button "All Property Types" at bounding box center [764, 329] width 131 height 30
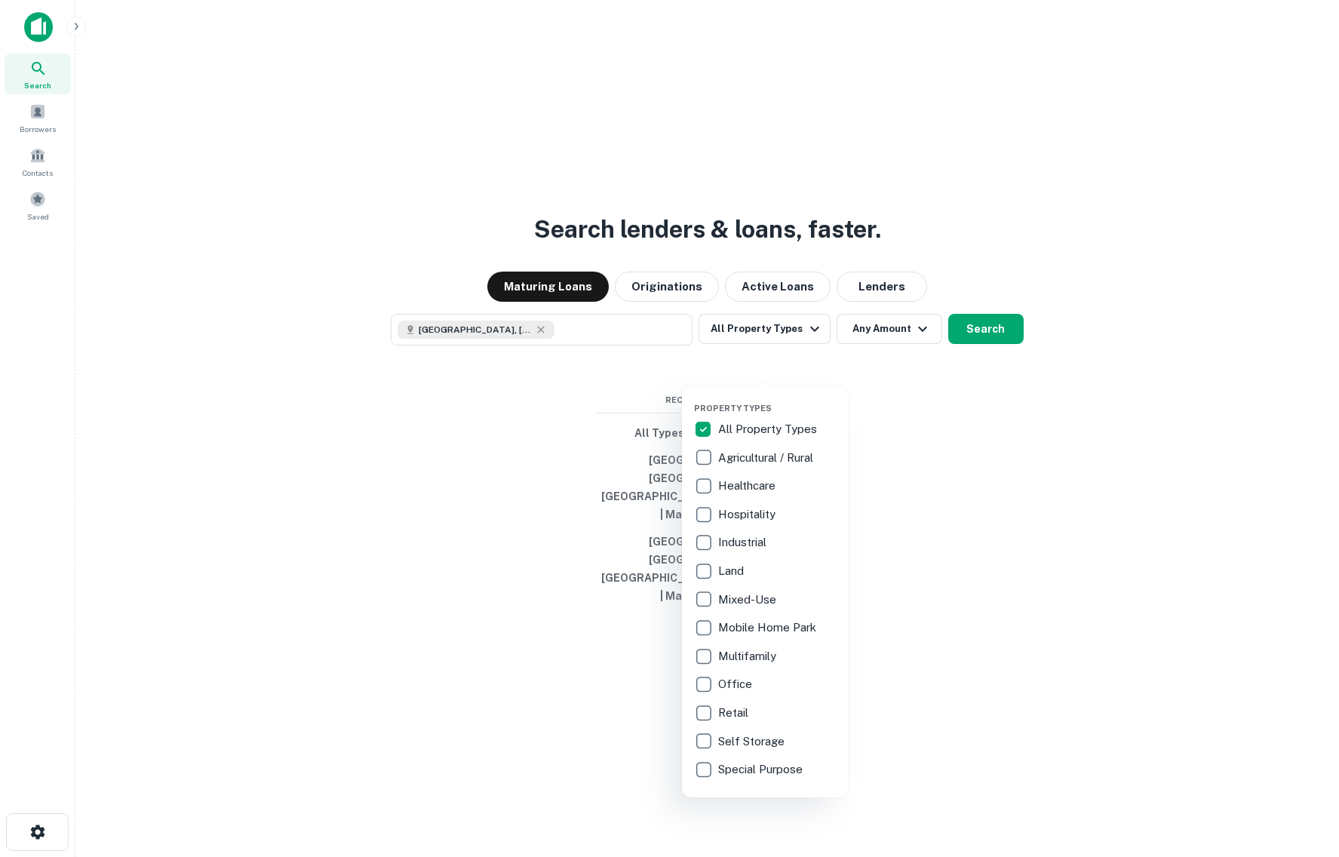
click at [702, 642] on div "All Property Types Agricultural / Rural Healthcare Hospitality Industrial Land …" at bounding box center [765, 599] width 142 height 366
click at [973, 367] on div at bounding box center [669, 428] width 1339 height 857
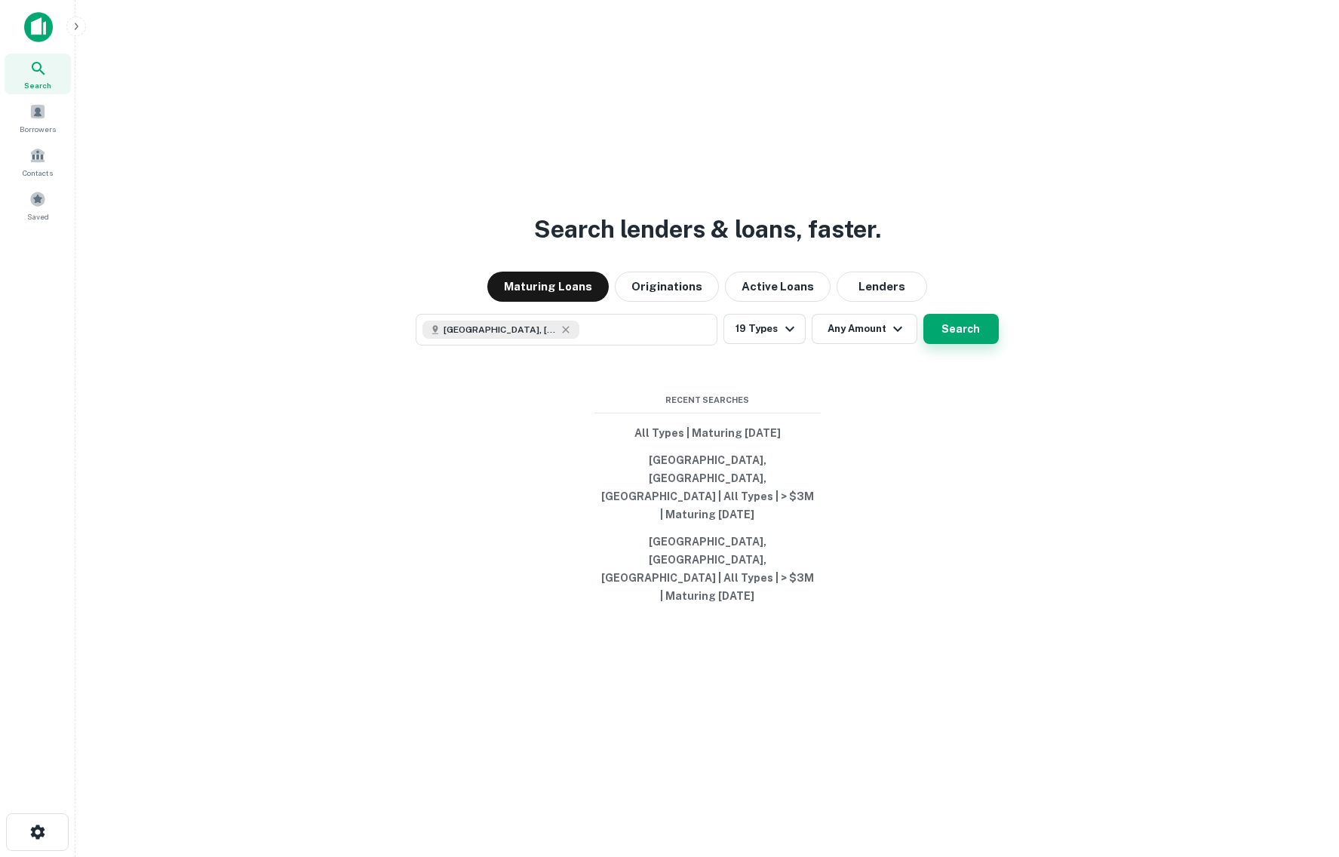
click at [968, 344] on button "Search" at bounding box center [961, 329] width 75 height 30
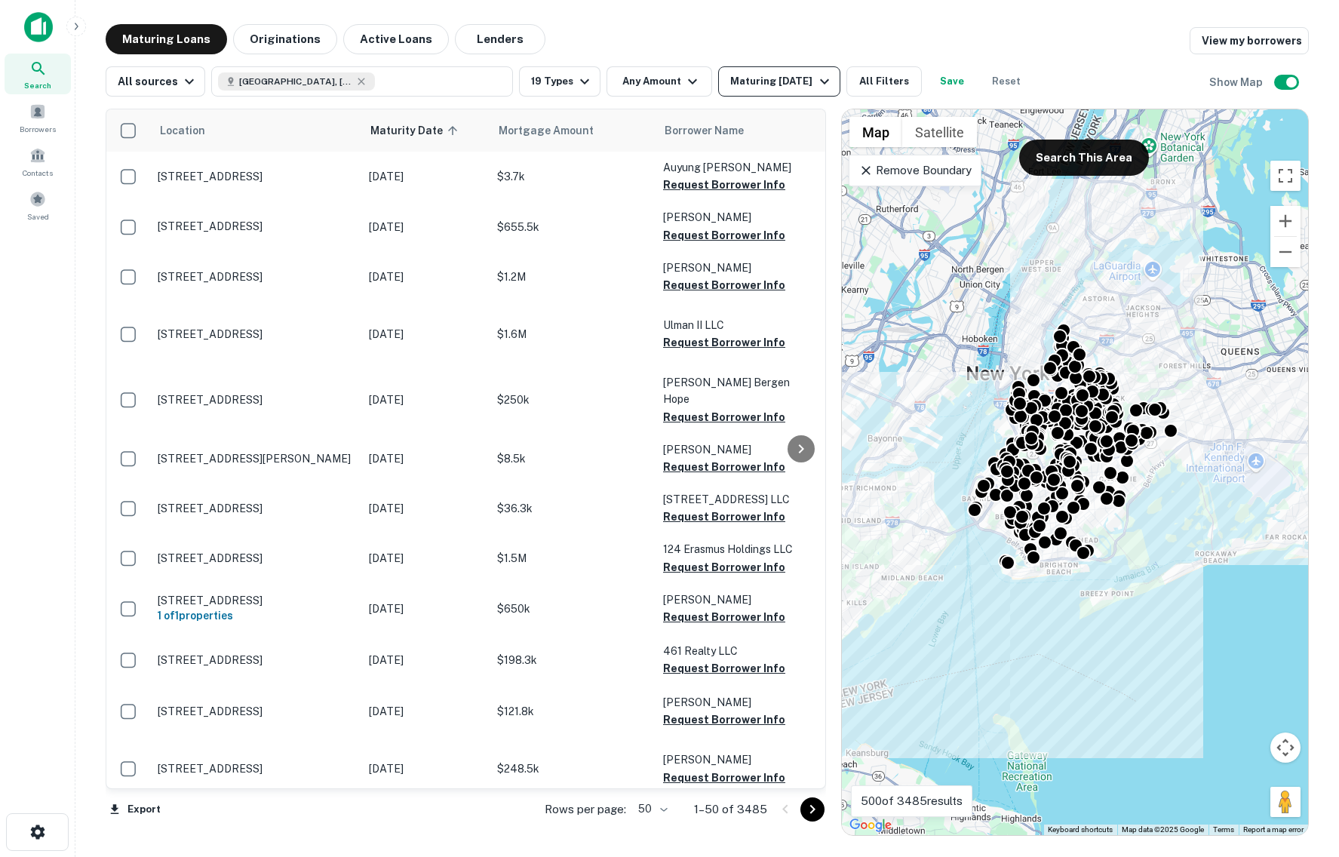
click at [795, 84] on div "Maturing In 1 Year" at bounding box center [781, 81] width 103 height 18
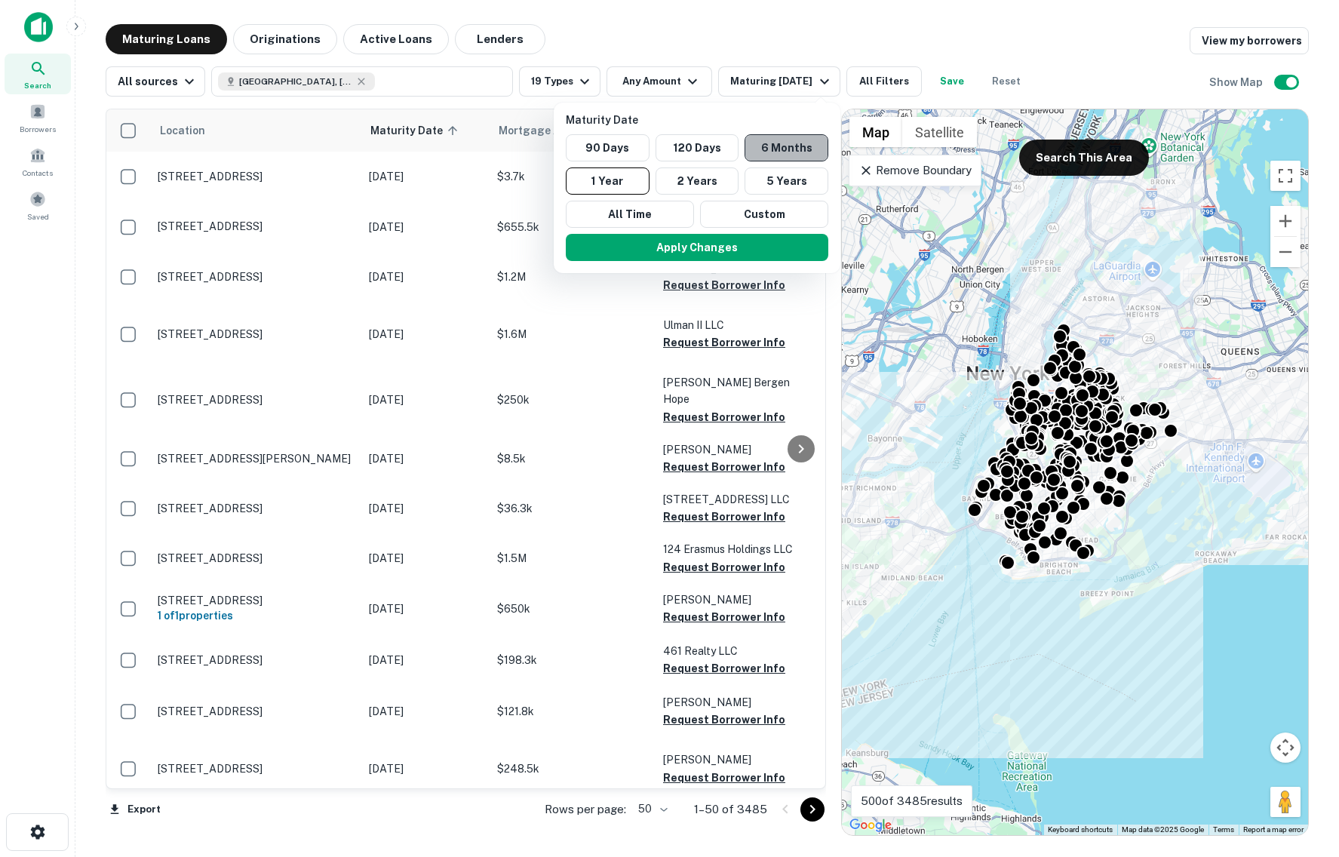
click at [790, 139] on button "6 Months" at bounding box center [787, 147] width 84 height 27
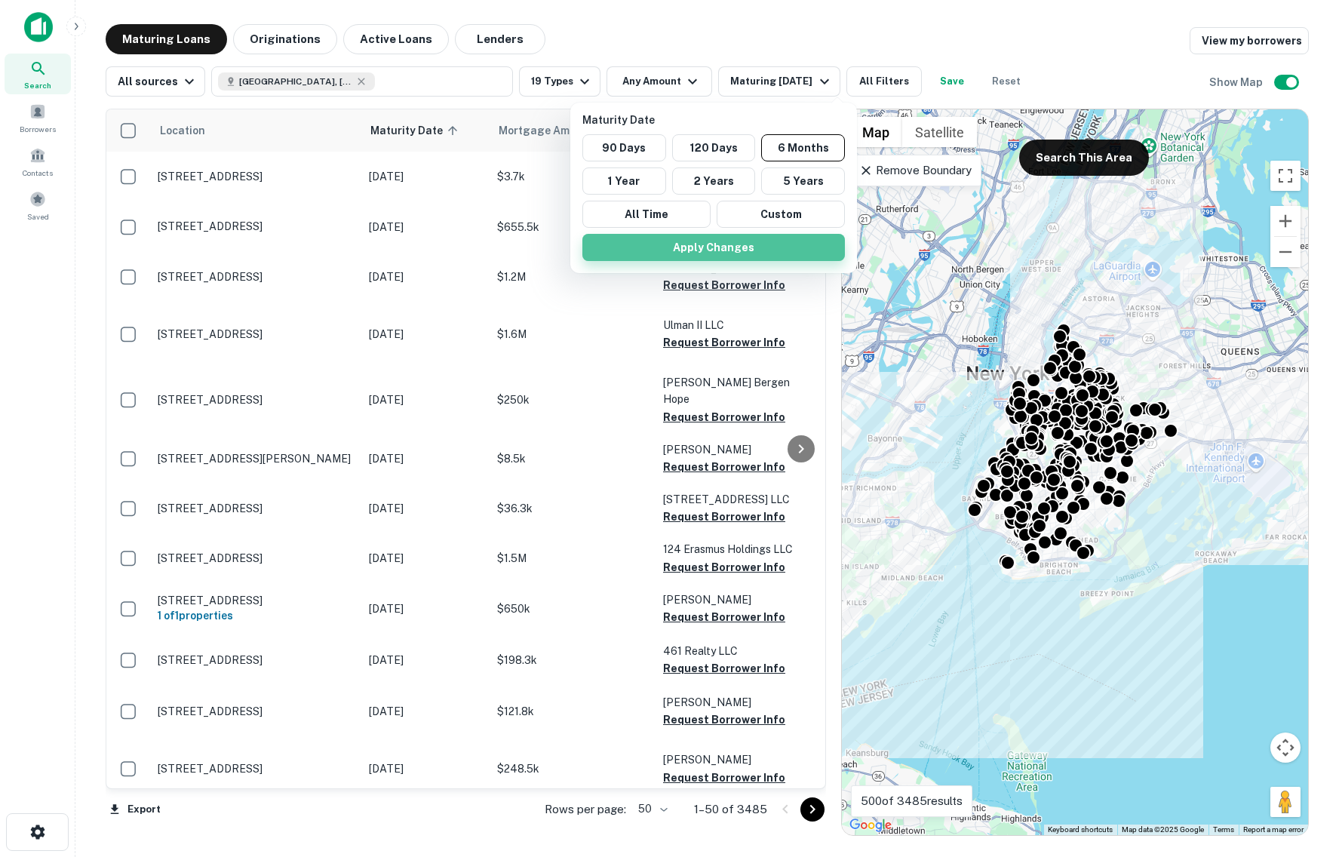
click at [758, 243] on button "Apply Changes" at bounding box center [713, 247] width 263 height 27
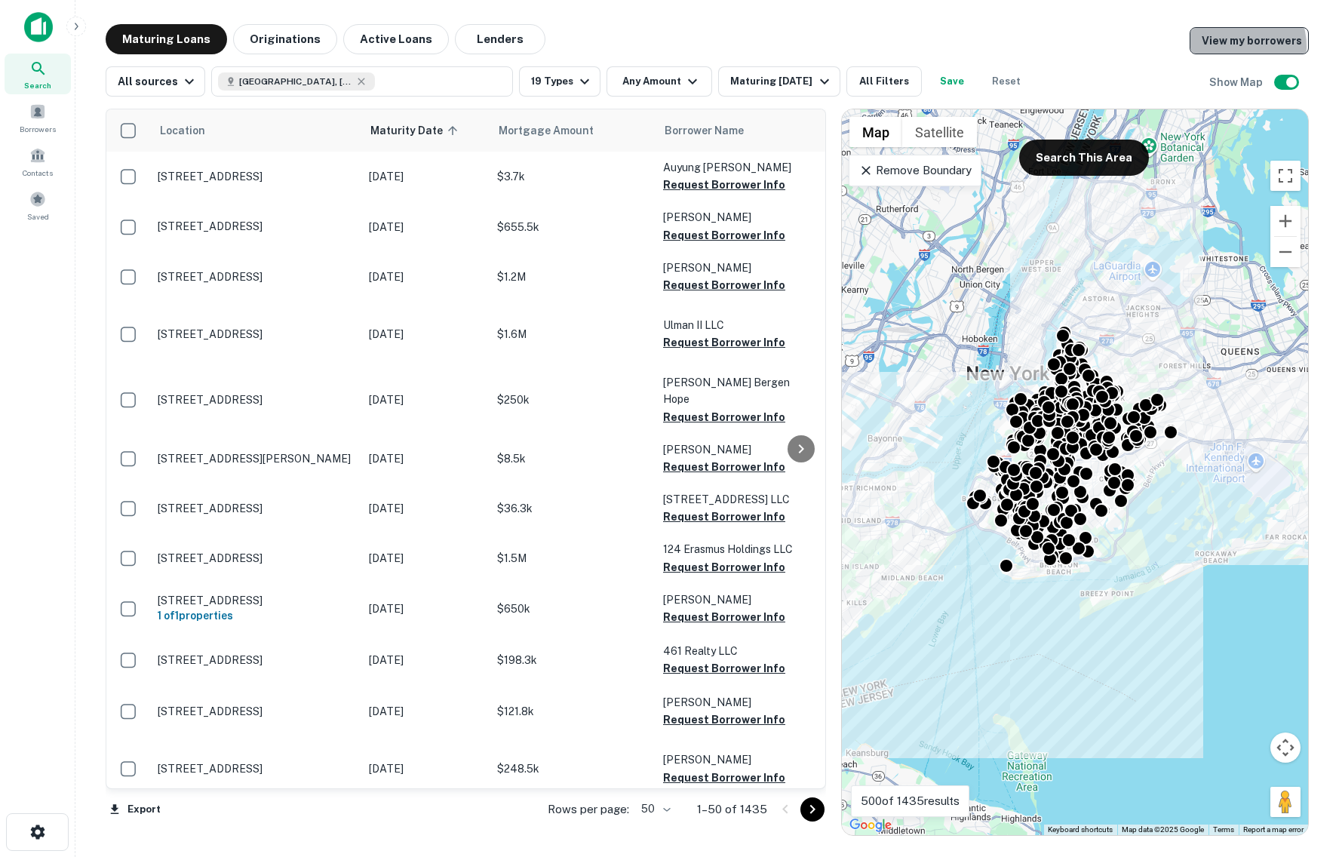
click at [1231, 47] on link "View my borrowers" at bounding box center [1249, 40] width 119 height 27
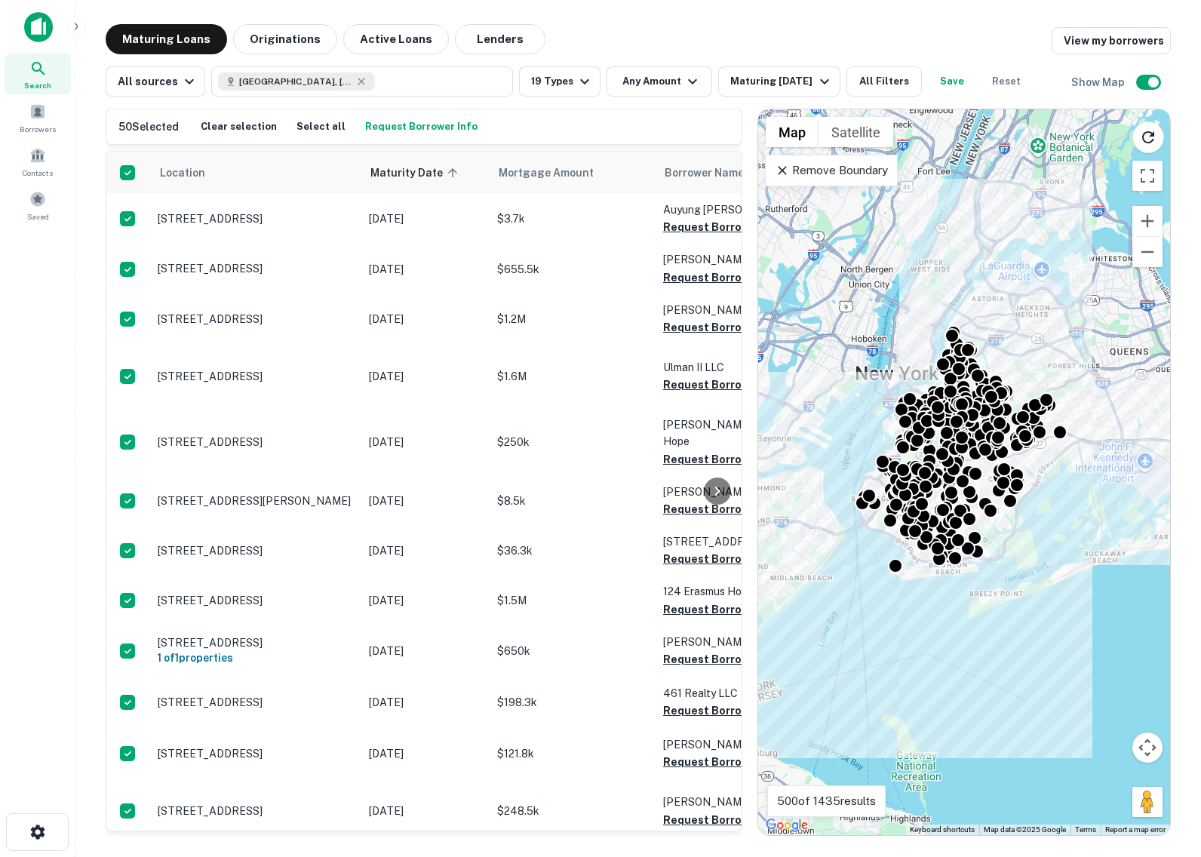
click at [147, 131] on h6 "50 Selected" at bounding box center [148, 126] width 60 height 17
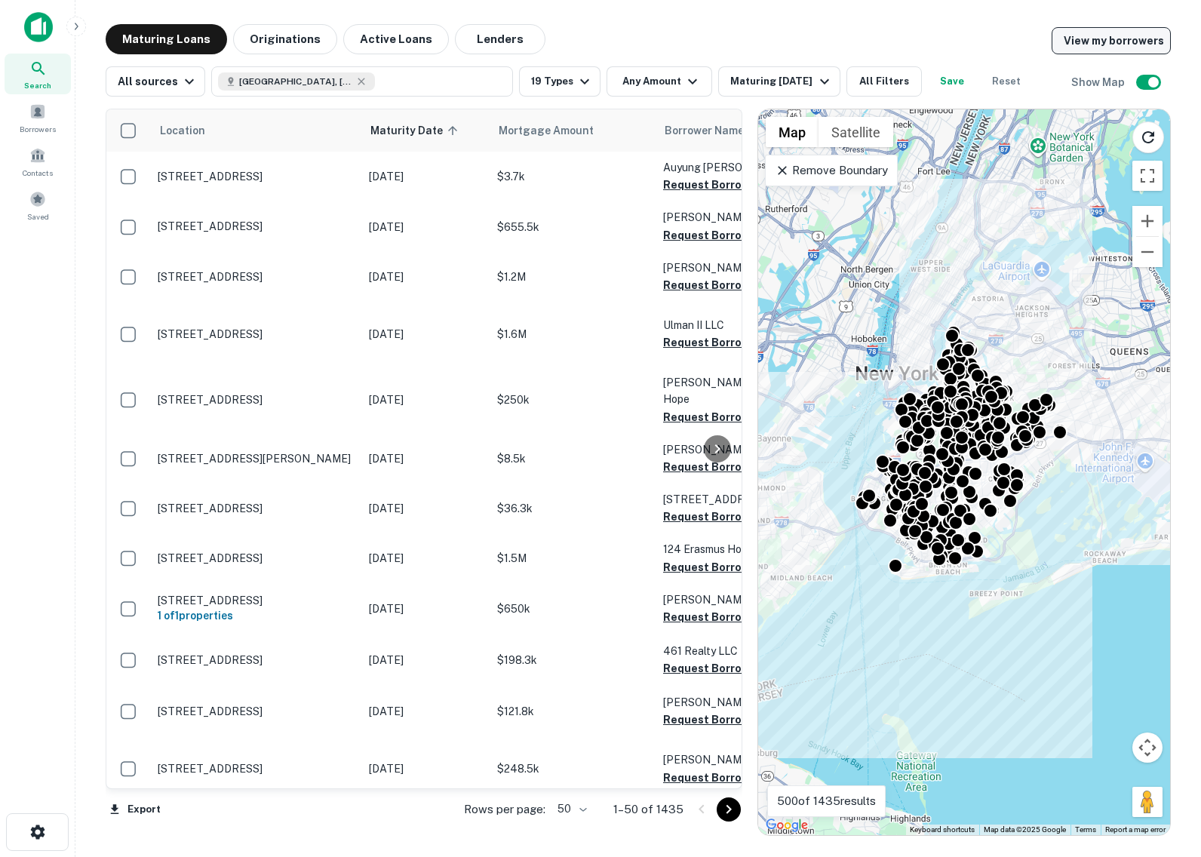
click at [1088, 52] on link "View my borrowers" at bounding box center [1111, 40] width 119 height 27
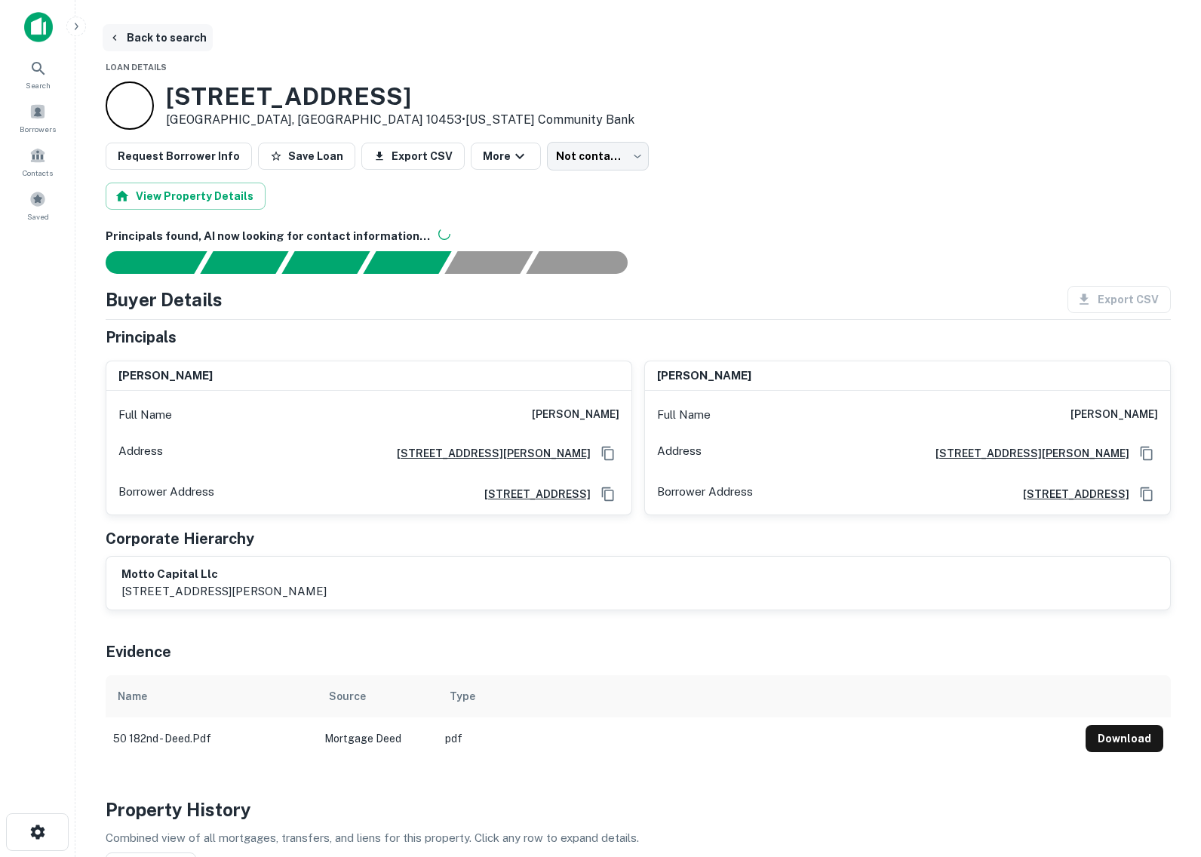
click at [128, 29] on button "Back to search" at bounding box center [158, 37] width 110 height 27
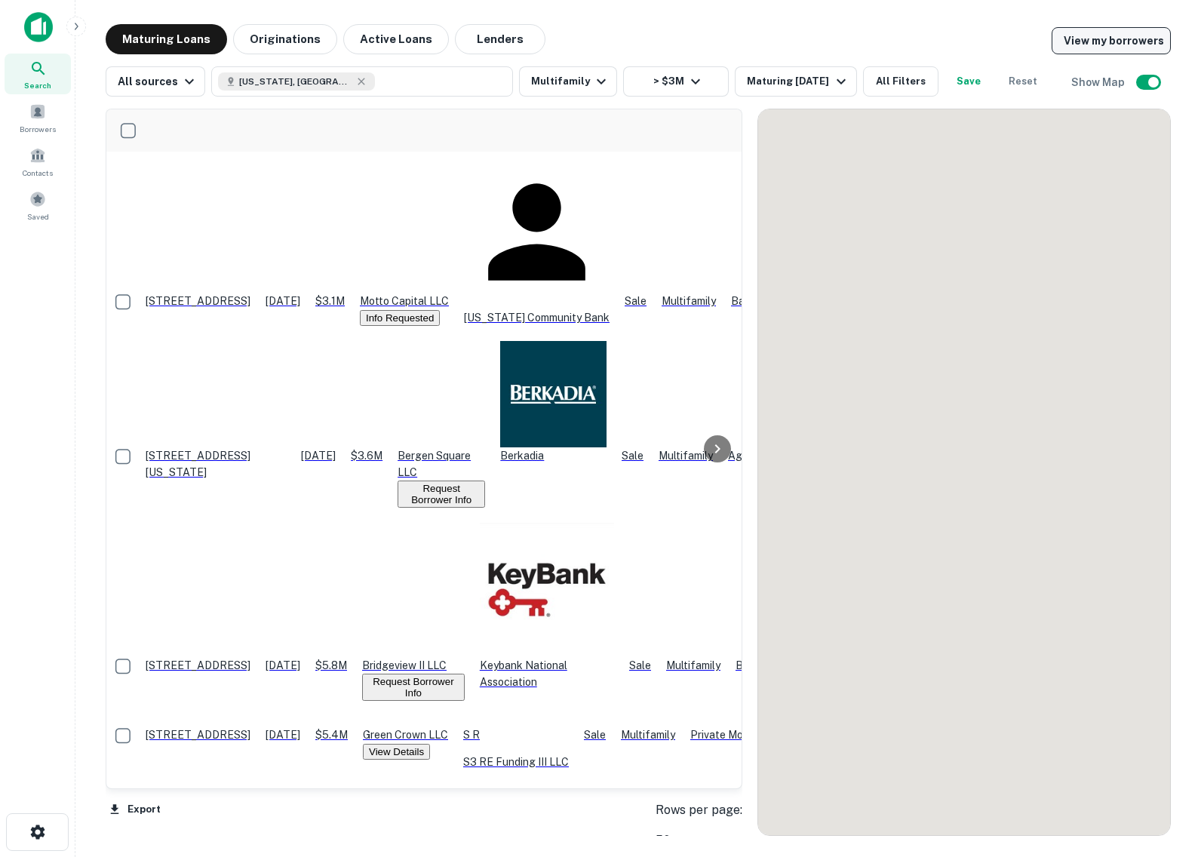
click at [1094, 30] on link "View my borrowers" at bounding box center [1111, 40] width 119 height 27
